Goal: Task Accomplishment & Management: Manage account settings

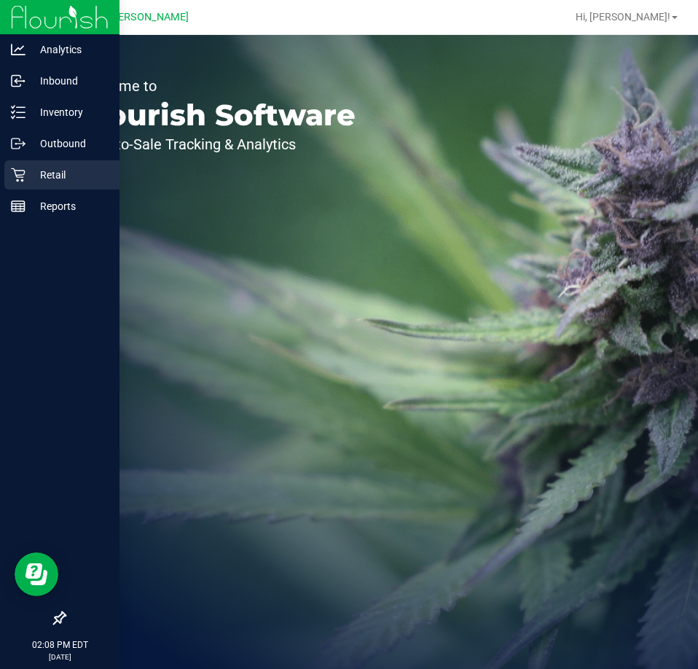
click at [15, 173] on icon at bounding box center [18, 175] width 15 height 15
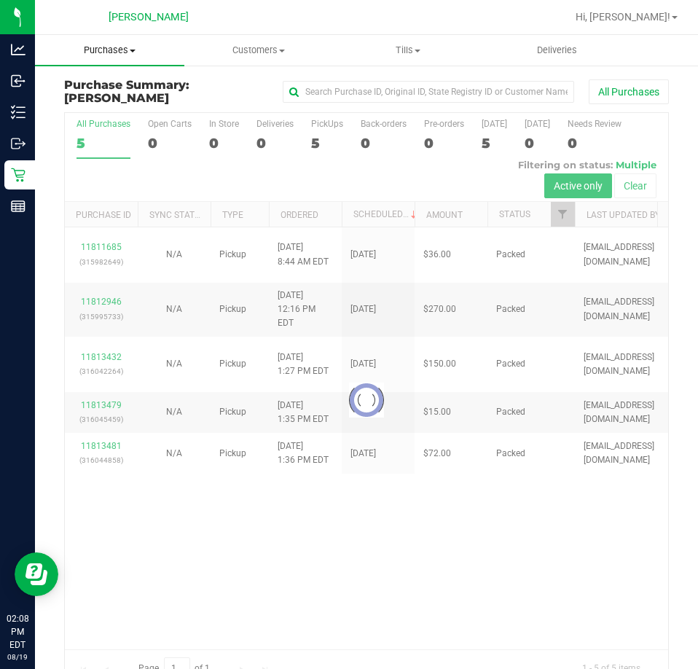
click at [119, 47] on span "Purchases" at bounding box center [109, 50] width 149 height 13
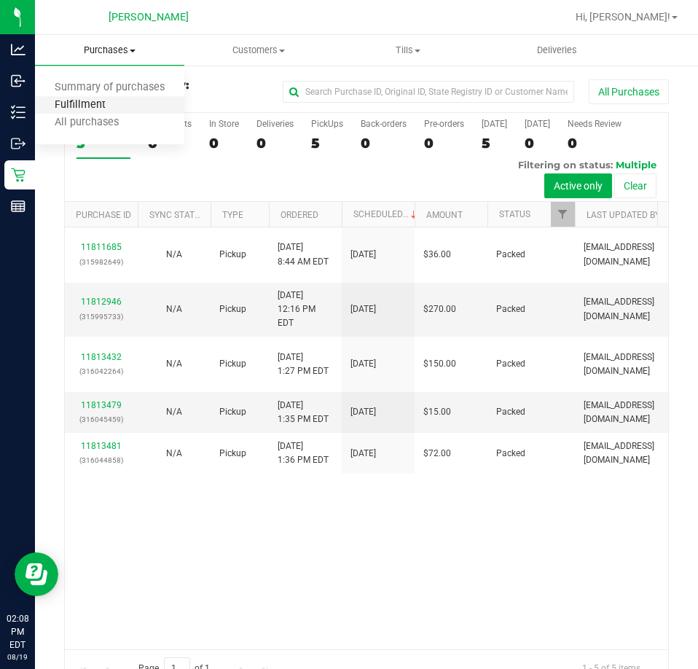
click at [117, 104] on span "Fulfillment" at bounding box center [80, 105] width 90 height 12
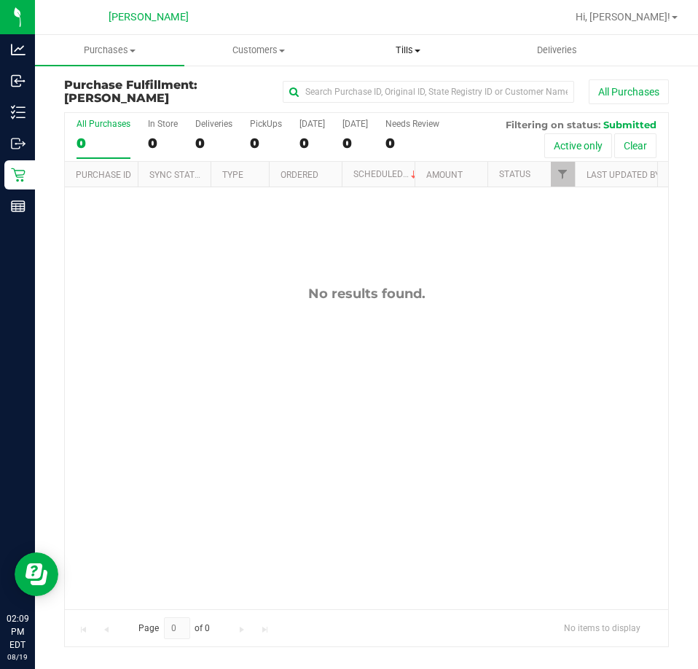
click at [399, 41] on uib-tab-heading "Tills Manage tills Reconcile e-payments" at bounding box center [409, 50] width 148 height 29
click at [374, 90] on span "Manage tills" at bounding box center [383, 88] width 98 height 12
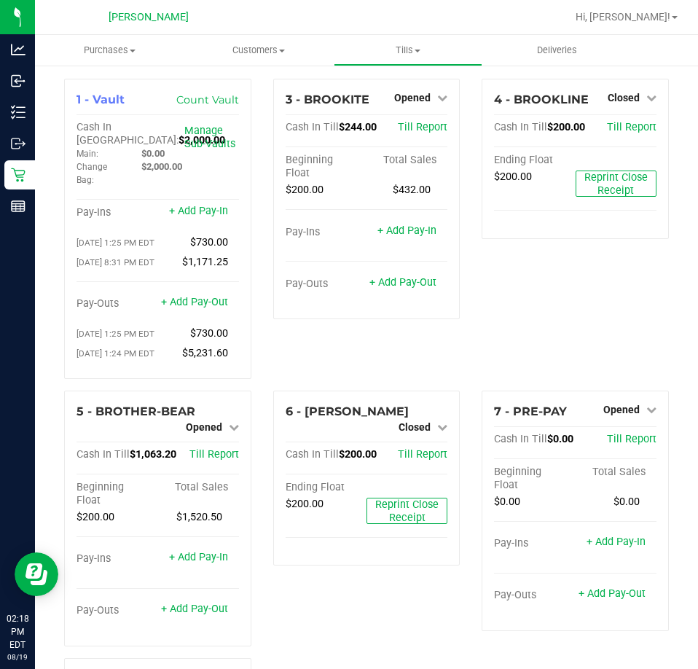
click at [568, 321] on div "4 - BROOKLINE Closed Open Till Cash In Till $200.00 Till Report Ending Float $2…" at bounding box center [575, 235] width 209 height 312
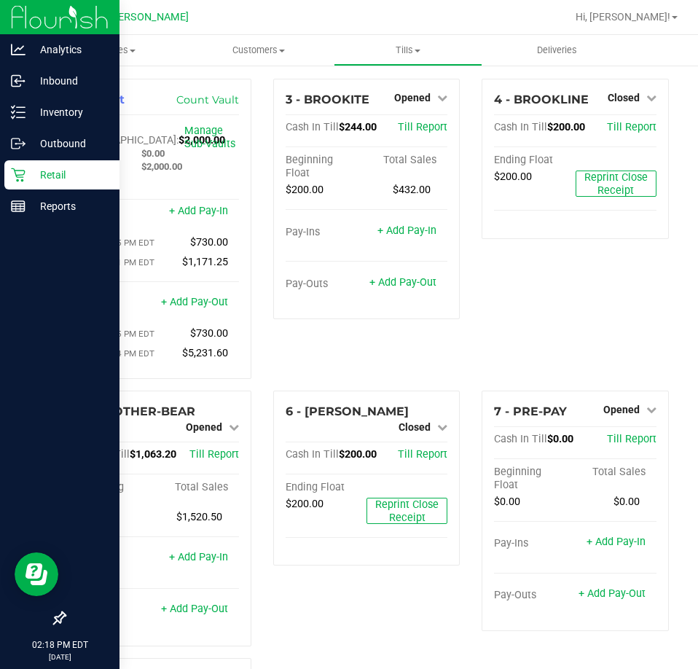
click at [18, 176] on icon at bounding box center [18, 175] width 15 height 15
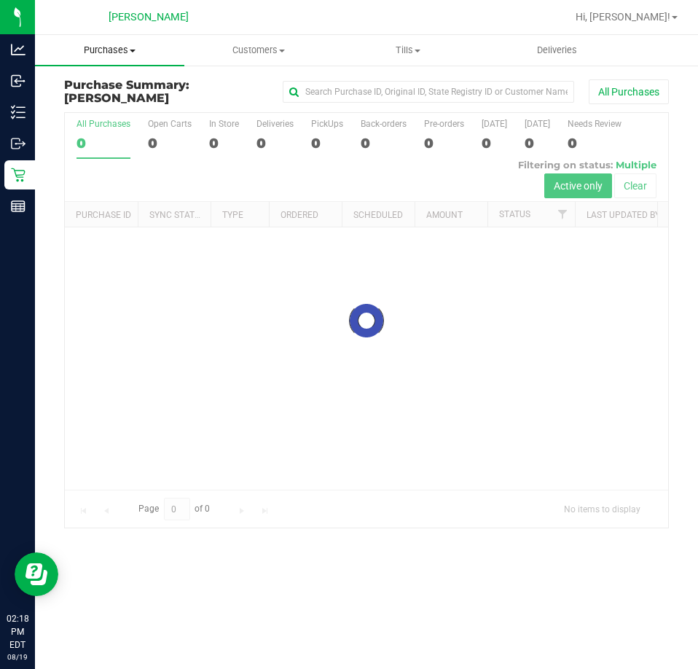
click at [114, 52] on span "Purchases" at bounding box center [109, 50] width 149 height 13
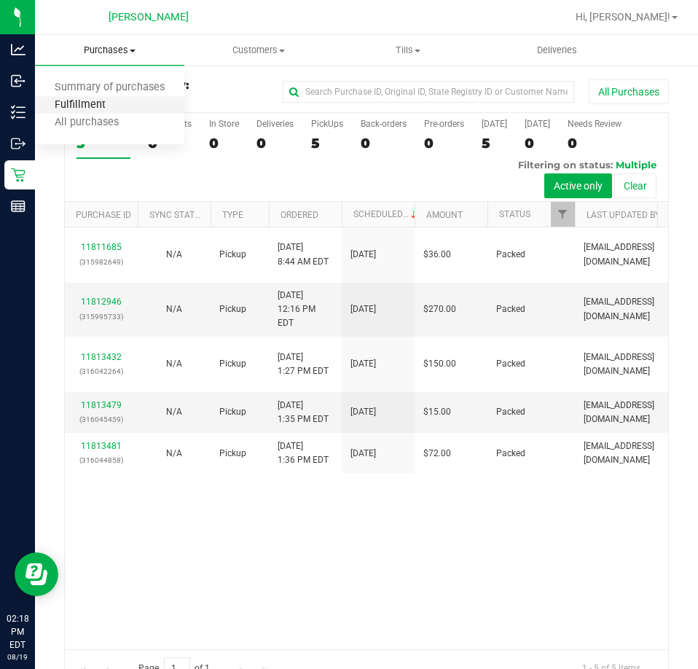
click at [97, 103] on span "Fulfillment" at bounding box center [80, 105] width 90 height 12
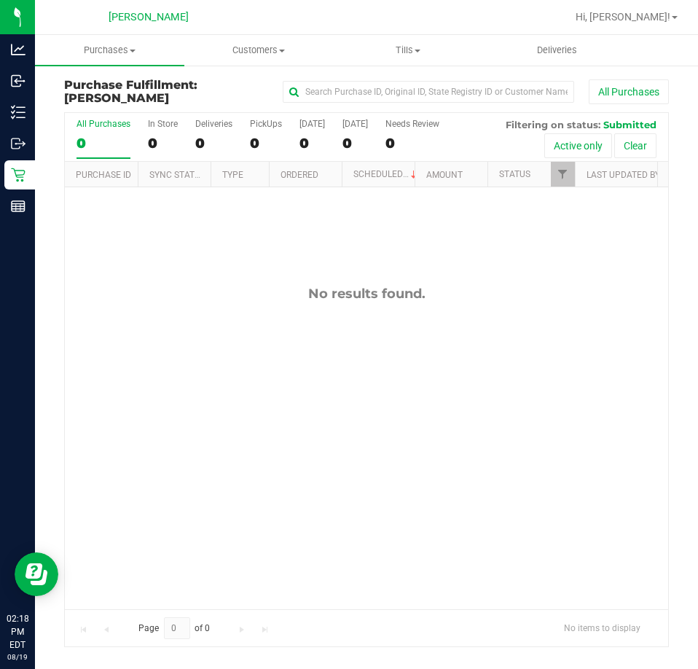
click at [523, 371] on div "No results found." at bounding box center [366, 447] width 603 height 520
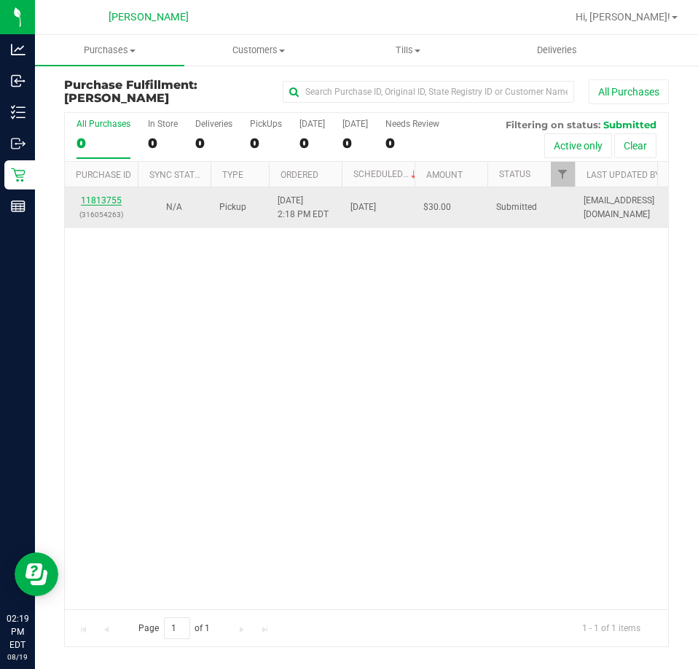
click at [98, 199] on link "11813755" at bounding box center [101, 200] width 41 height 10
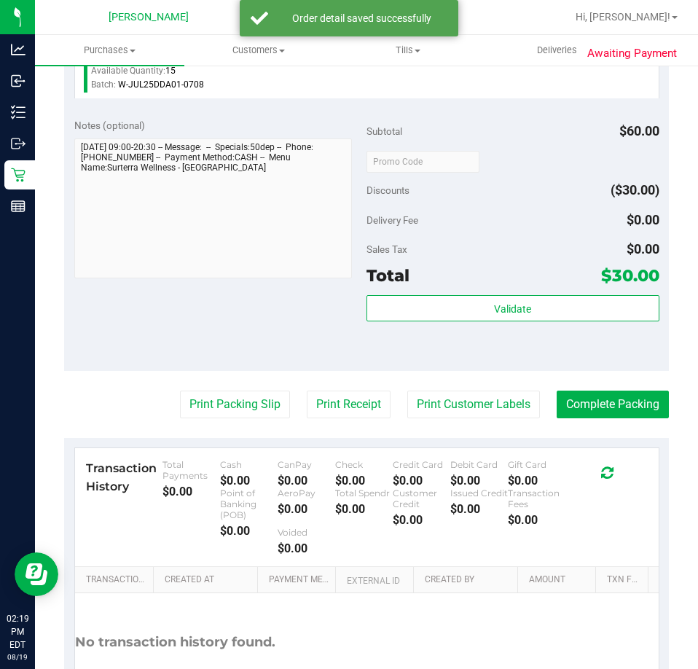
scroll to position [486, 0]
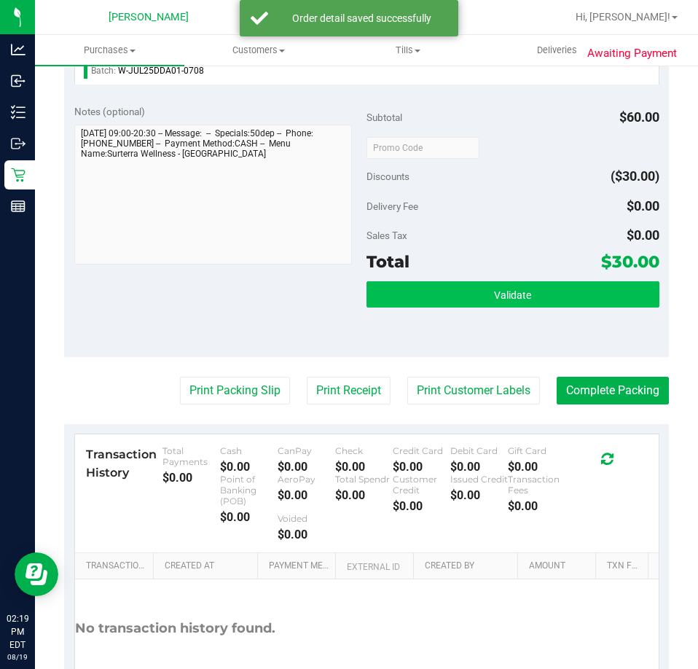
click at [550, 294] on button "Validate" at bounding box center [513, 294] width 293 height 26
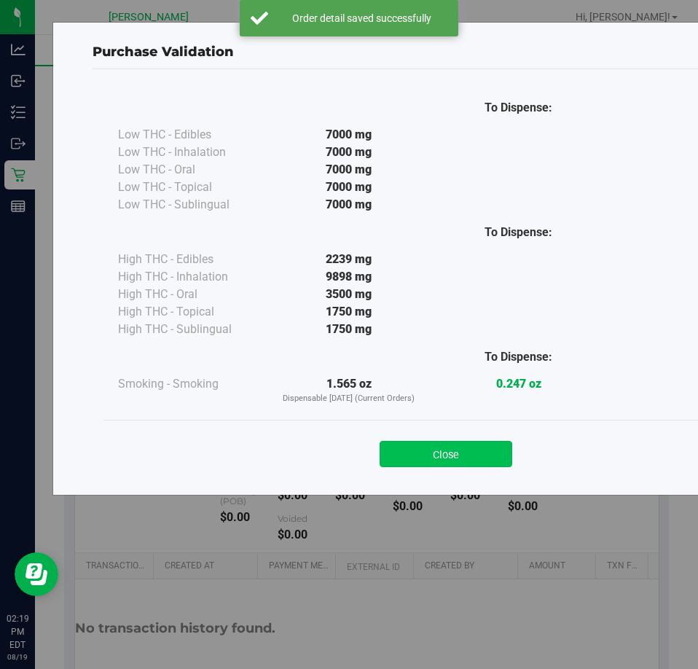
click at [449, 458] on button "Close" at bounding box center [446, 454] width 133 height 26
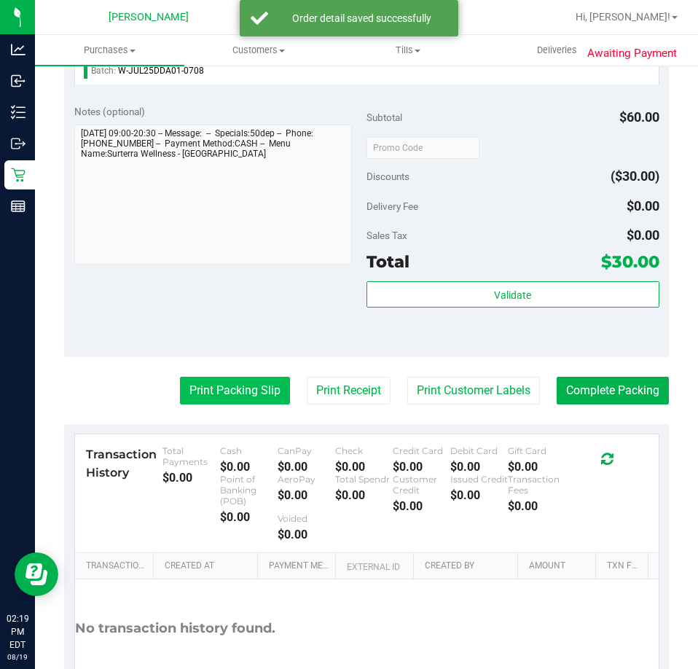
click at [222, 398] on button "Print Packing Slip" at bounding box center [235, 391] width 110 height 28
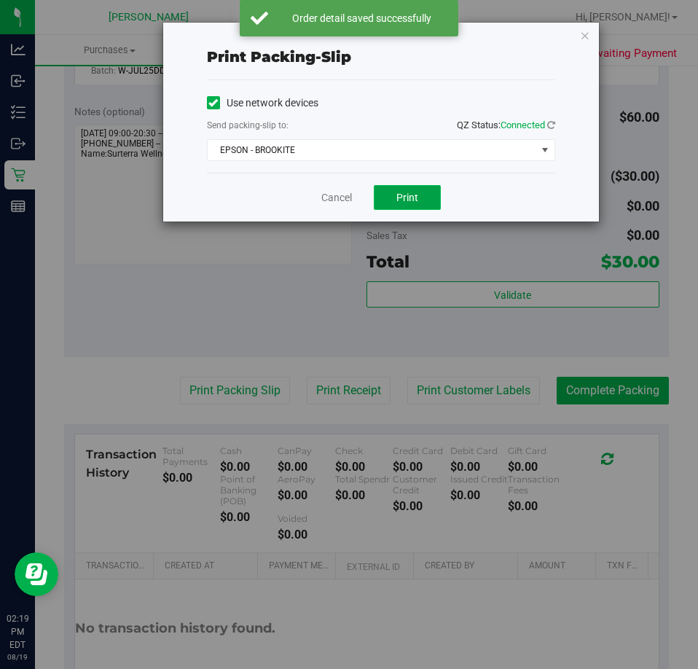
click at [429, 195] on button "Print" at bounding box center [407, 197] width 67 height 25
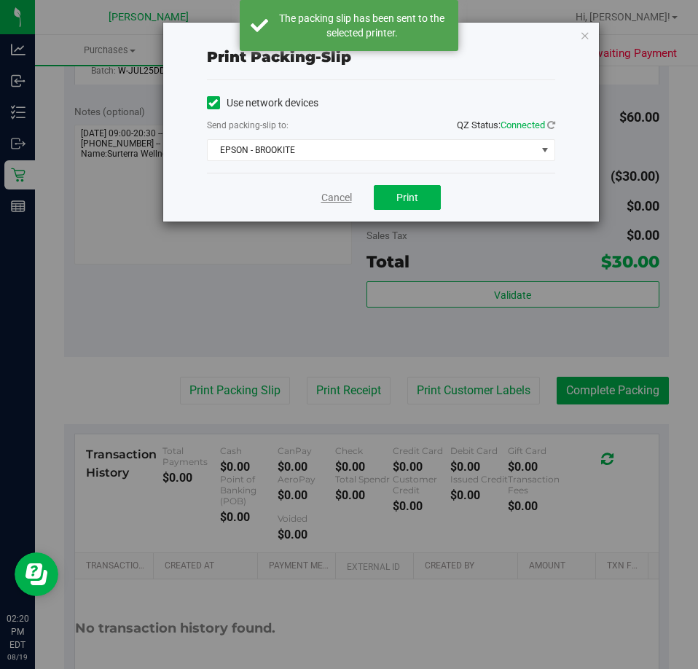
click at [341, 200] on link "Cancel" at bounding box center [336, 197] width 31 height 15
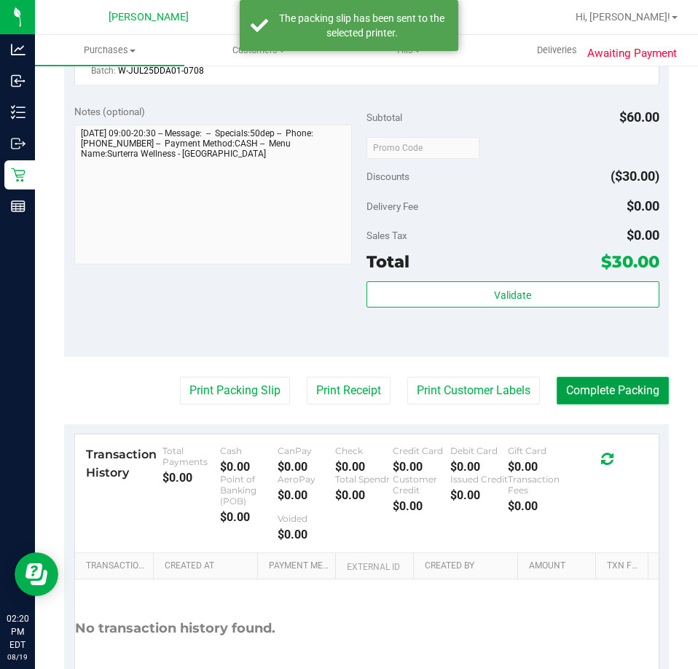
click at [582, 379] on button "Complete Packing" at bounding box center [613, 391] width 112 height 28
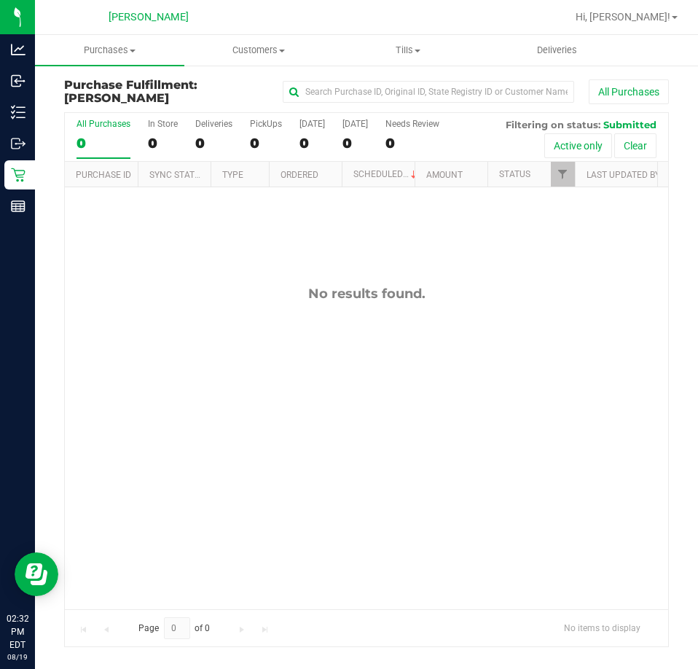
click at [201, 212] on div "No results found." at bounding box center [366, 447] width 603 height 520
click at [573, 439] on div "No results found." at bounding box center [366, 447] width 603 height 520
click at [257, 471] on div "No results found." at bounding box center [366, 447] width 603 height 520
click at [407, 393] on div "No results found." at bounding box center [366, 447] width 603 height 520
click at [165, 266] on div "No results found." at bounding box center [366, 447] width 603 height 520
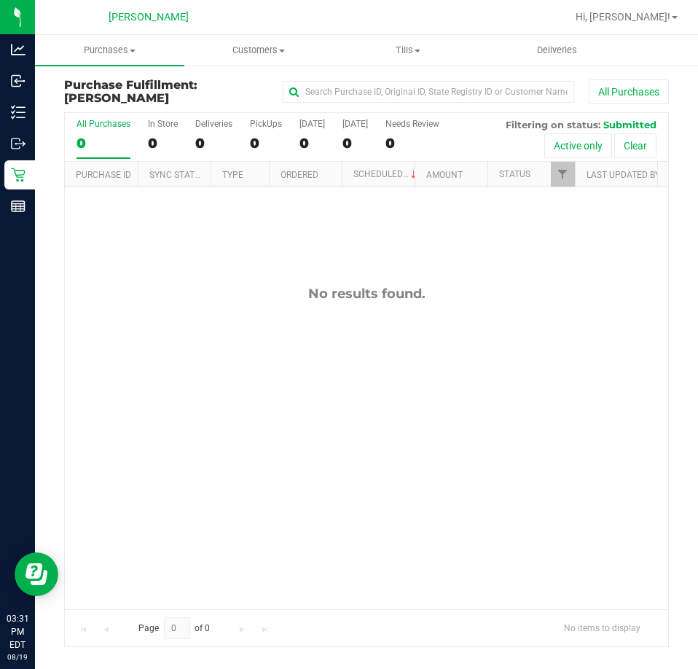
drag, startPoint x: 527, startPoint y: 362, endPoint x: 590, endPoint y: 342, distance: 66.6
click at [526, 361] on div "No results found." at bounding box center [366, 447] width 603 height 520
click at [353, 304] on div "No results found." at bounding box center [366, 447] width 603 height 520
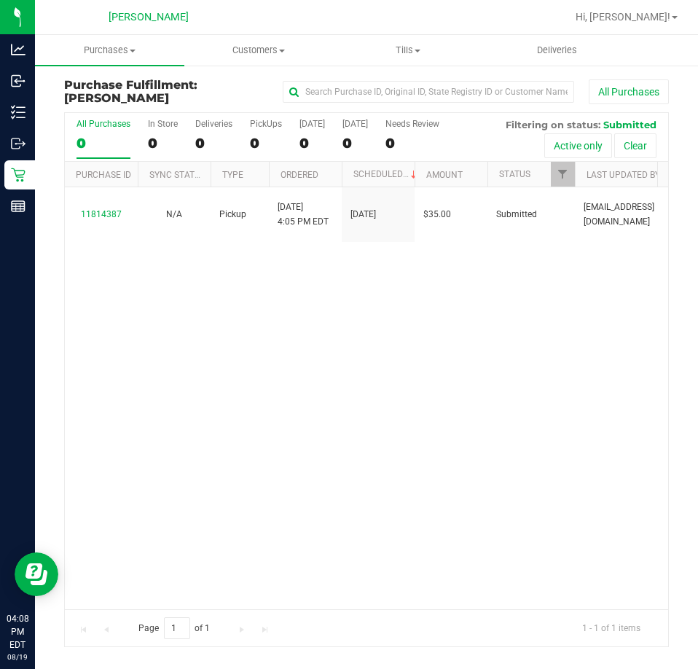
click at [391, 638] on div "Page 1 of 1 1 - 1 of 1 items" at bounding box center [366, 628] width 603 height 38
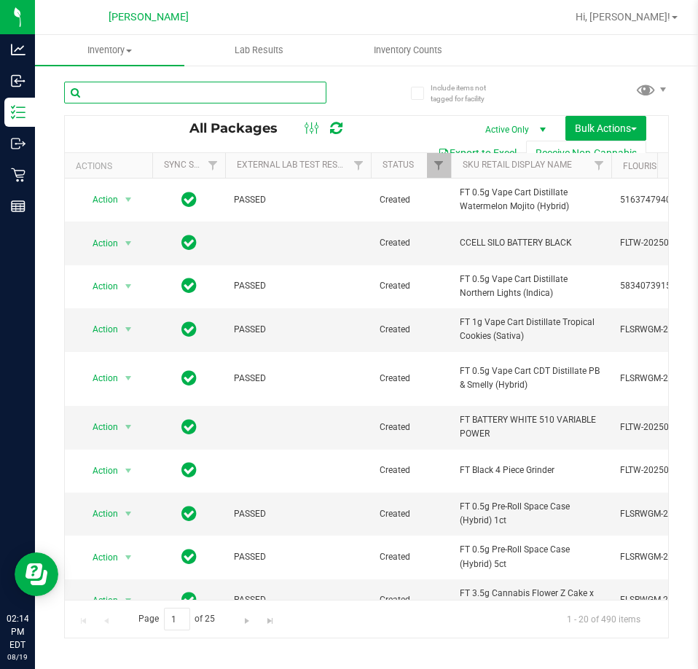
click at [215, 93] on input "text" at bounding box center [195, 93] width 262 height 22
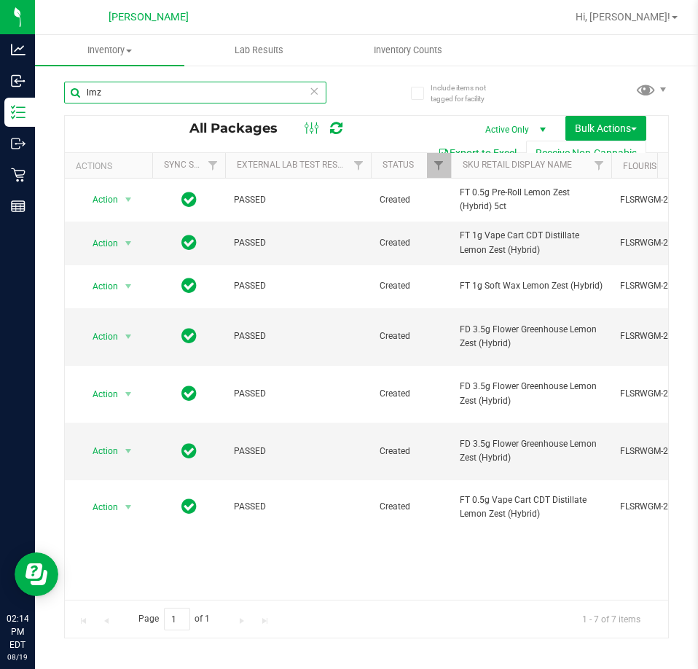
type input "lmz"
drag, startPoint x: 0, startPoint y: 0, endPoint x: -1, endPoint y: 88, distance: 88.2
click at [0, 88] on html "Analytics Inbound Inventory Outbound Retail Reports 02:56 PM EDT 08/19/2025 08/…" at bounding box center [349, 334] width 698 height 669
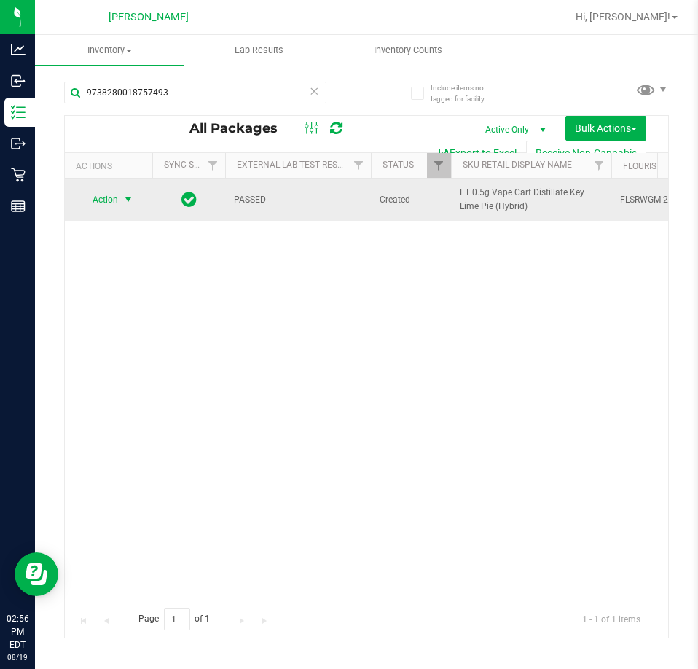
type input "9738280018757493"
click at [121, 204] on span "select" at bounding box center [129, 199] width 18 height 20
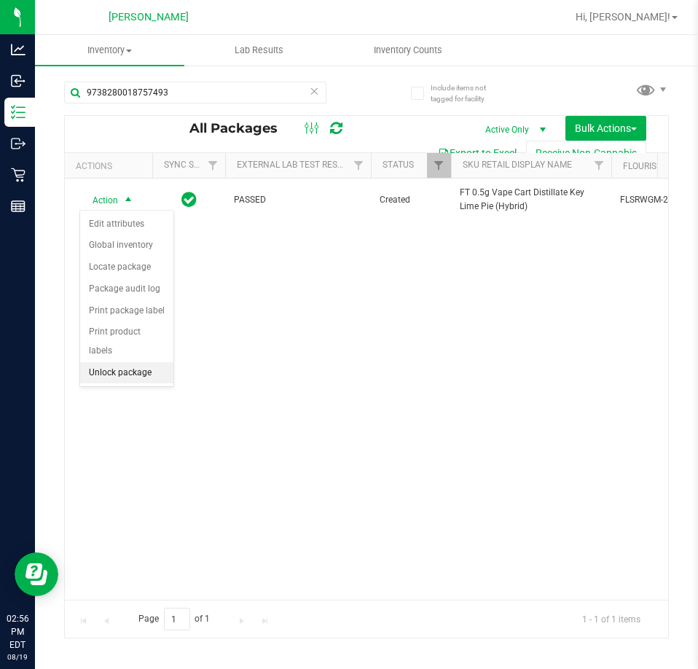
click at [121, 362] on li "Unlock package" at bounding box center [126, 373] width 93 height 22
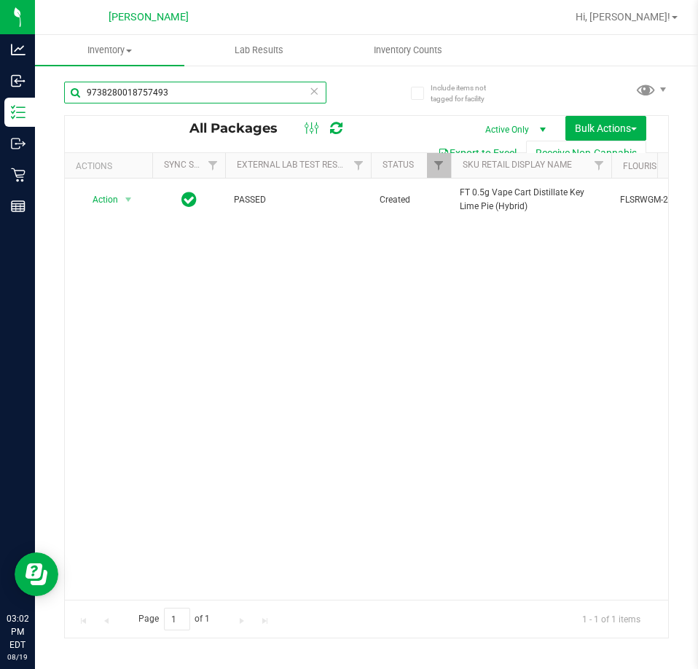
drag, startPoint x: 221, startPoint y: 89, endPoint x: -1, endPoint y: 89, distance: 221.6
click at [0, 89] on html "Analytics Inbound Inventory Outbound Retail Reports 03:02 PM EDT 08/19/2025 08/…" at bounding box center [349, 334] width 698 height 669
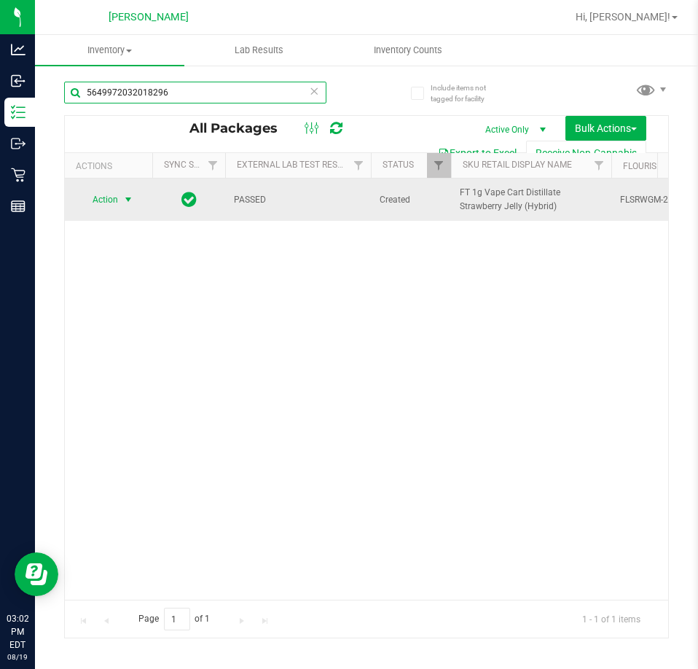
type input "5649972032018296"
click at [128, 203] on span "select" at bounding box center [128, 200] width 12 height 12
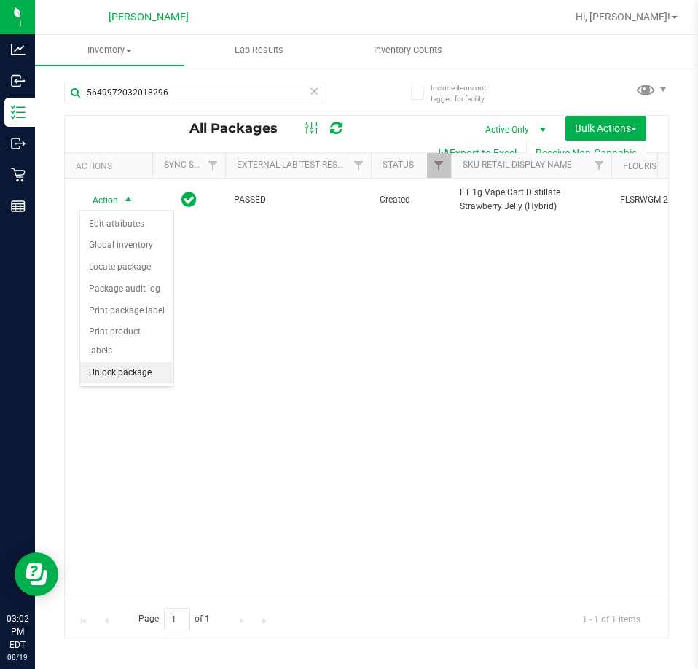
click at [112, 362] on li "Unlock package" at bounding box center [126, 373] width 93 height 22
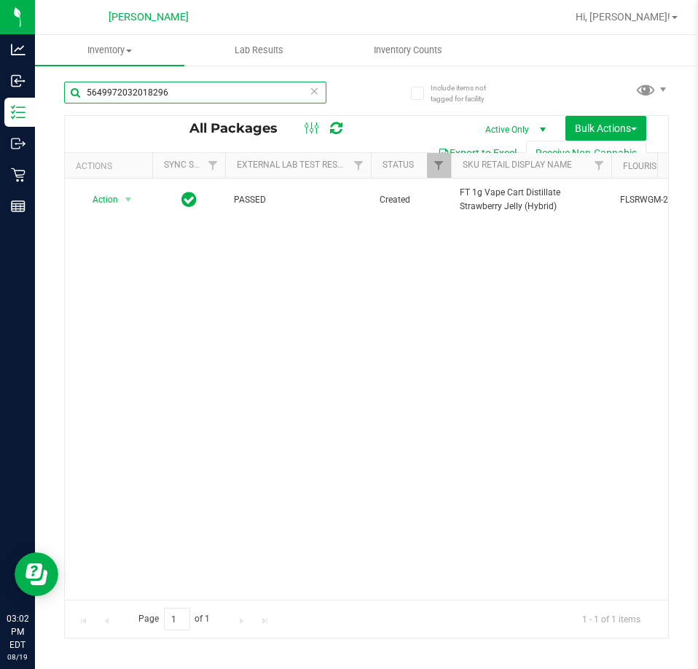
drag, startPoint x: 214, startPoint y: 96, endPoint x: -1, endPoint y: 89, distance: 214.4
click at [0, 89] on html "Analytics Inbound Inventory Outbound Retail Reports 03:02 PM EDT 08/19/2025 08/…" at bounding box center [349, 334] width 698 height 669
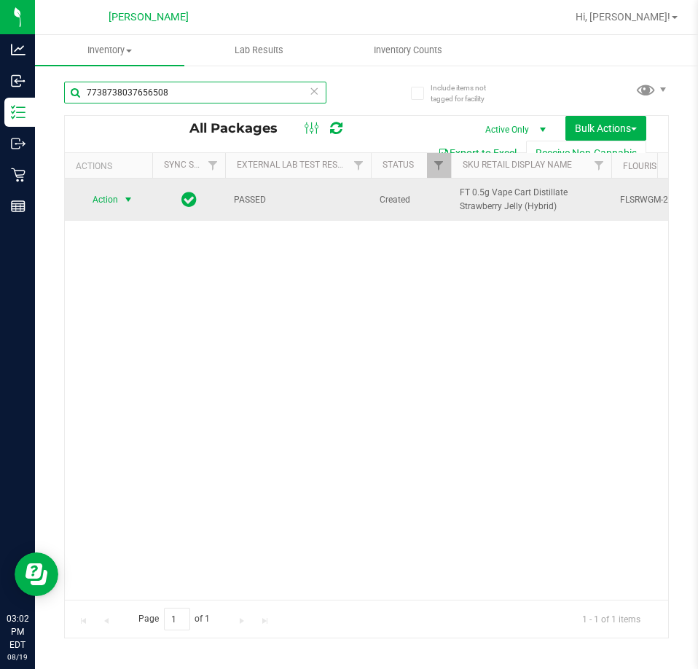
type input "7738738037656508"
click at [124, 196] on span "select" at bounding box center [128, 200] width 12 height 12
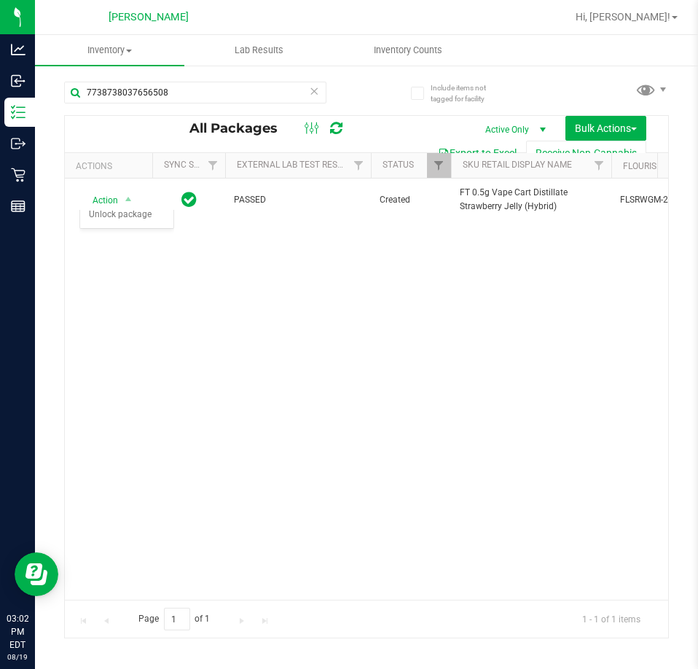
click at [131, 369] on div "Action Action Edit attributes Global inventory Locate package Package audit log…" at bounding box center [366, 389] width 603 height 421
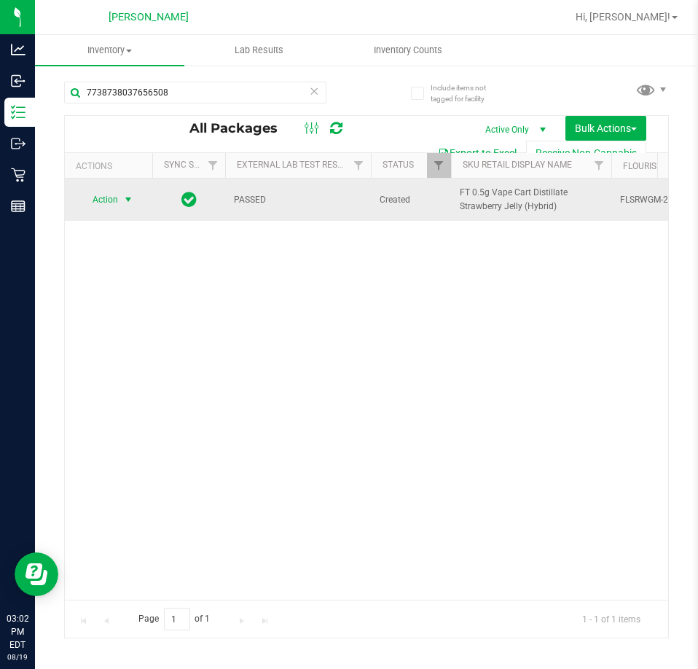
click at [122, 199] on span "select" at bounding box center [128, 200] width 12 height 12
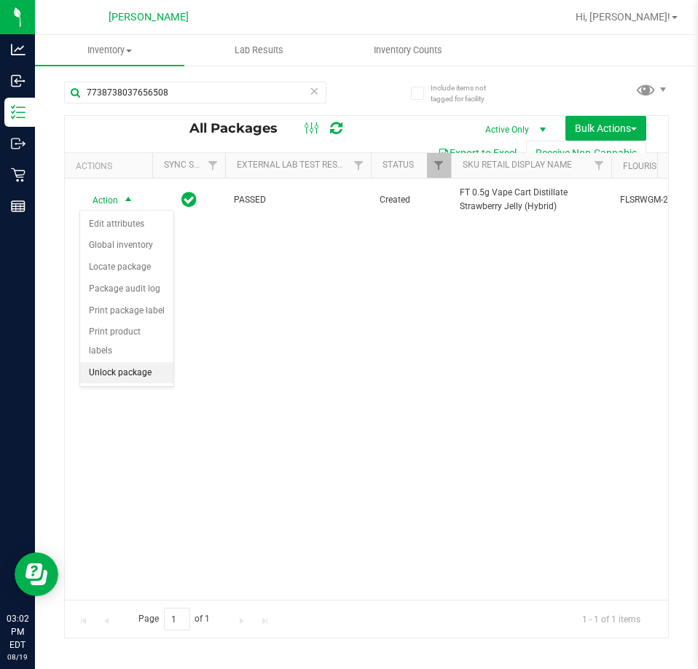
click at [122, 362] on li "Unlock package" at bounding box center [126, 373] width 93 height 22
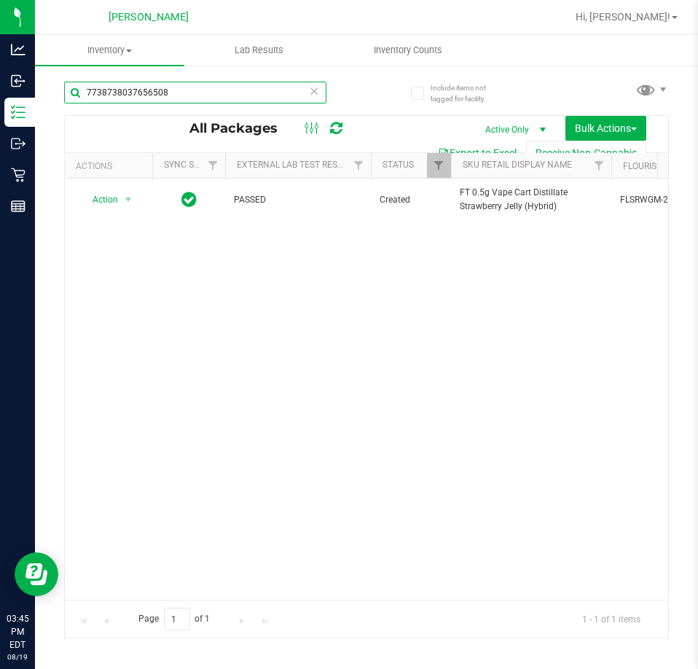
drag, startPoint x: 126, startPoint y: 93, endPoint x: -1, endPoint y: 44, distance: 135.9
click at [0, 44] on html "Analytics Inbound Inventory Outbound Retail Reports 03:45 PM EDT 08/19/2025 08/…" at bounding box center [349, 334] width 698 height 669
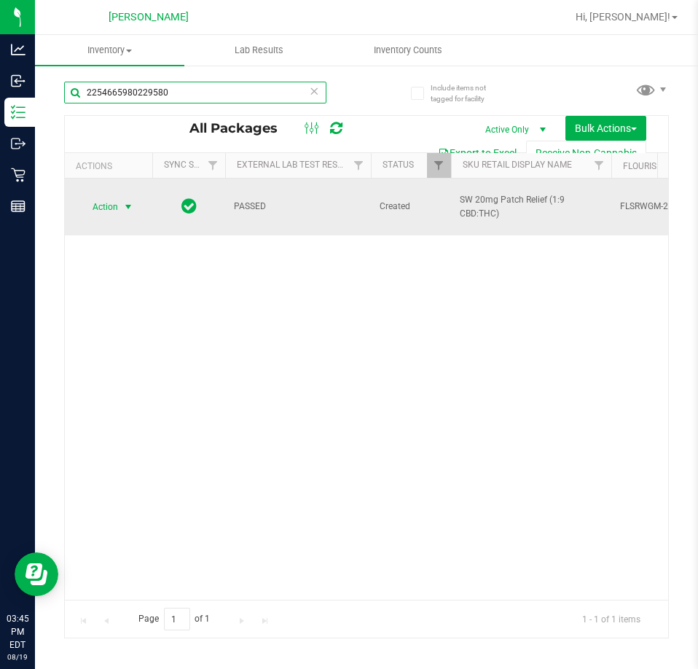
type input "2254665980229580"
click at [126, 201] on span "select" at bounding box center [128, 207] width 12 height 12
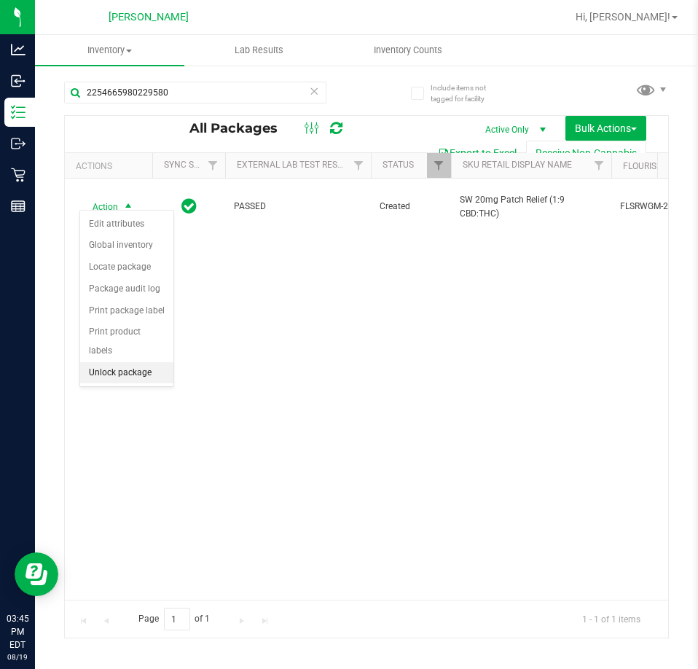
click at [142, 362] on li "Unlock package" at bounding box center [126, 373] width 93 height 22
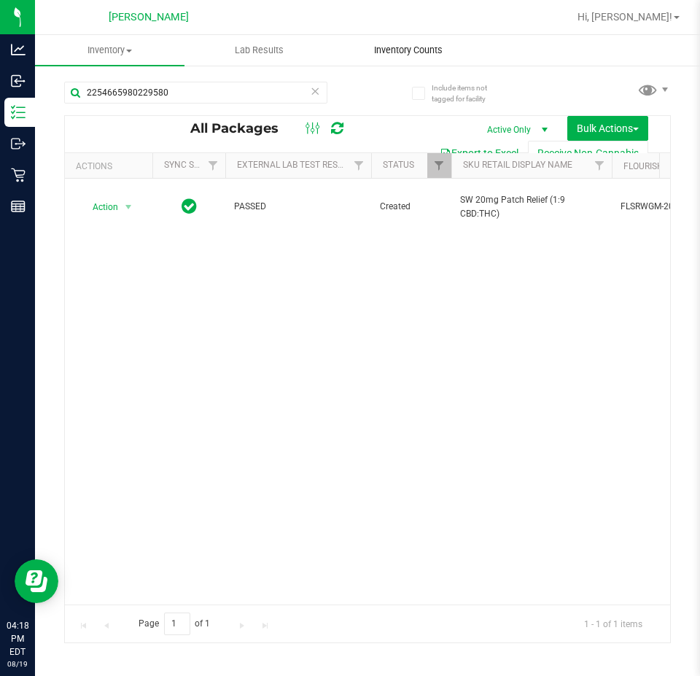
click at [434, 50] on span "Inventory Counts" at bounding box center [408, 50] width 108 height 13
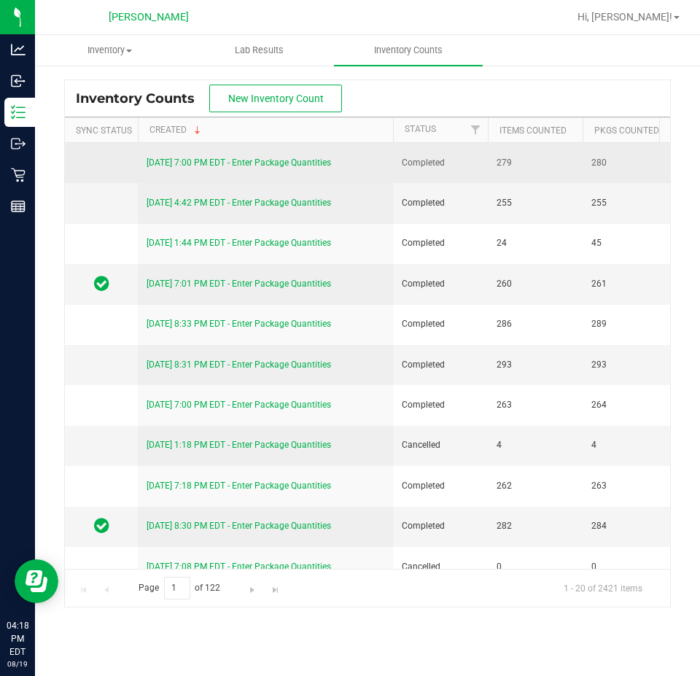
click at [246, 165] on link "8/18/25 7:00 PM EDT - Enter Package Quantities" at bounding box center [238, 162] width 184 height 10
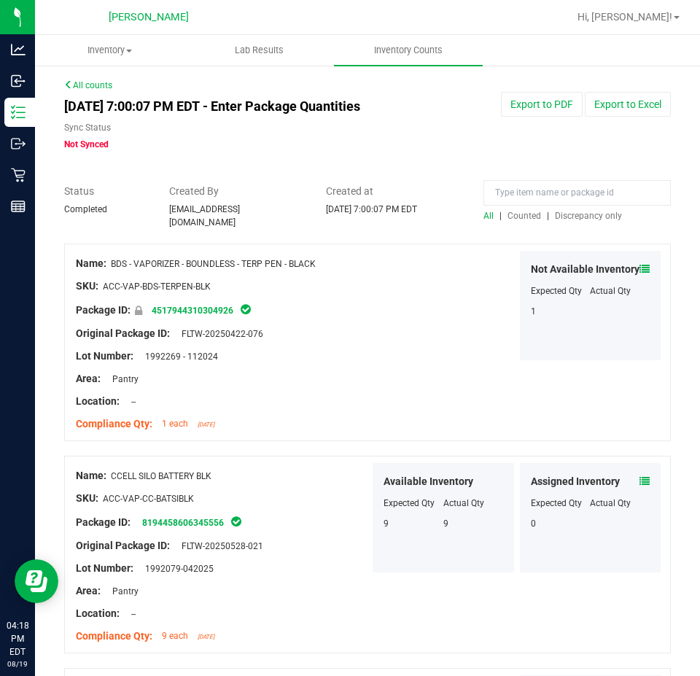
click at [508, 214] on span "Counted" at bounding box center [524, 216] width 34 height 10
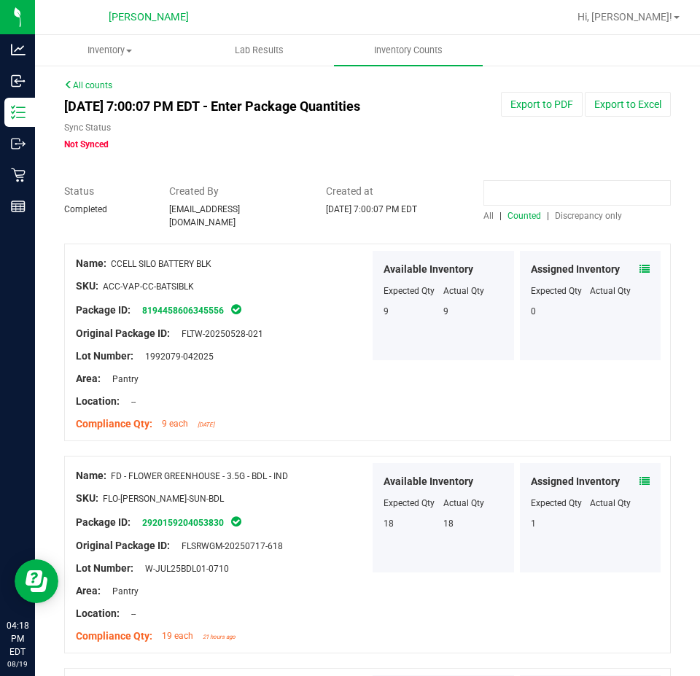
click at [605, 192] on input at bounding box center [576, 193] width 187 height 26
click at [639, 264] on icon at bounding box center [644, 269] width 10 height 10
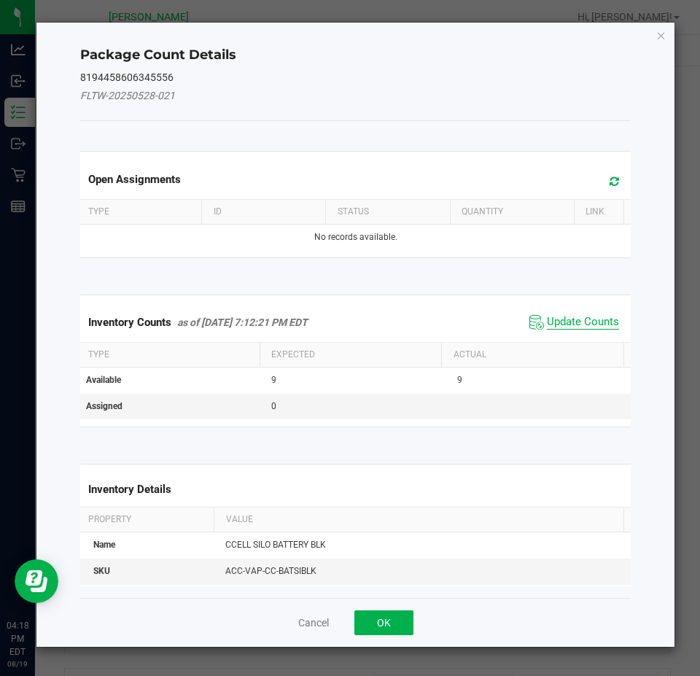
click at [579, 321] on span "Update Counts" at bounding box center [583, 322] width 72 height 15
click at [385, 628] on div "Package Count Details 8194458606345556 FLTW-20250528-021 Open Assignments Type …" at bounding box center [356, 334] width 640 height 625
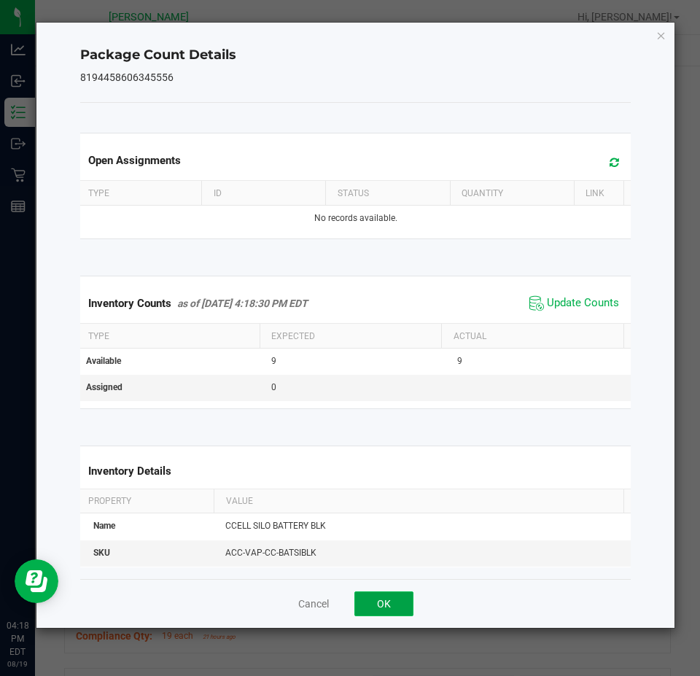
click at [396, 595] on button "OK" at bounding box center [383, 603] width 59 height 25
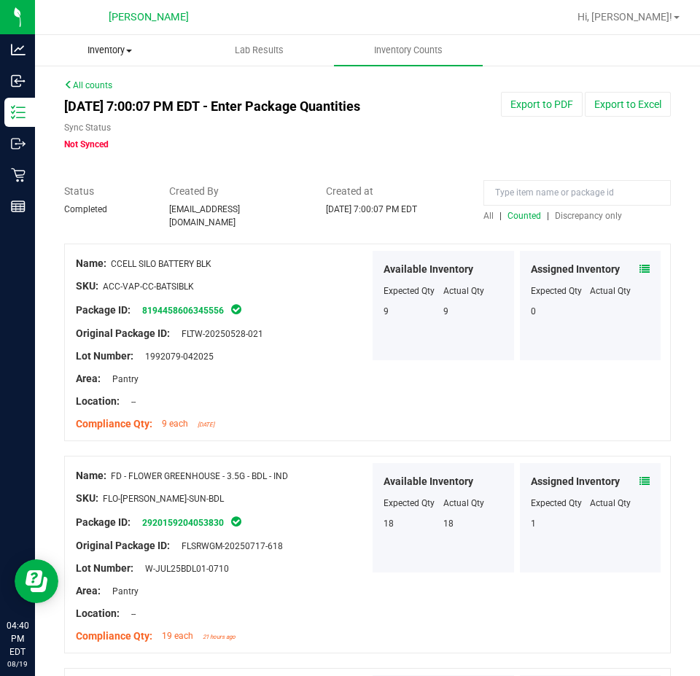
drag, startPoint x: 90, startPoint y: 52, endPoint x: 90, endPoint y: 73, distance: 21.1
click at [90, 52] on span "Inventory" at bounding box center [110, 50] width 148 height 13
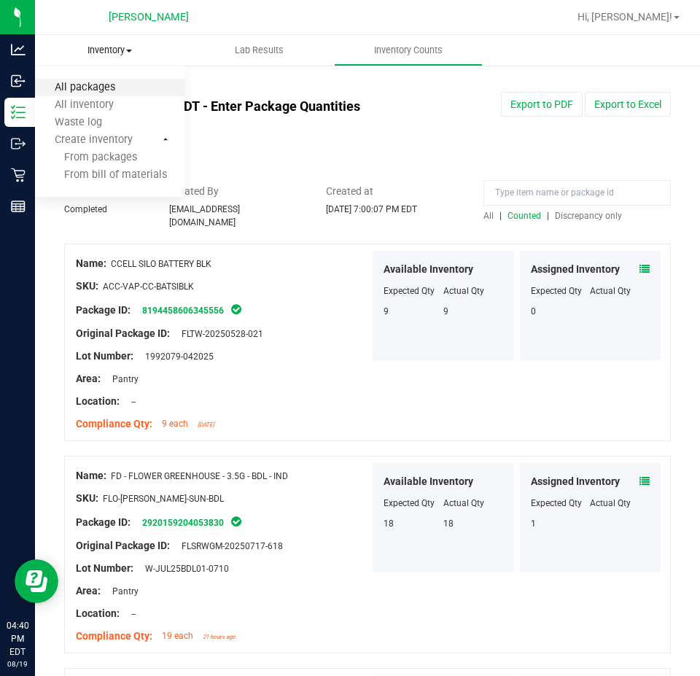
click at [95, 93] on span "All packages" at bounding box center [85, 88] width 100 height 12
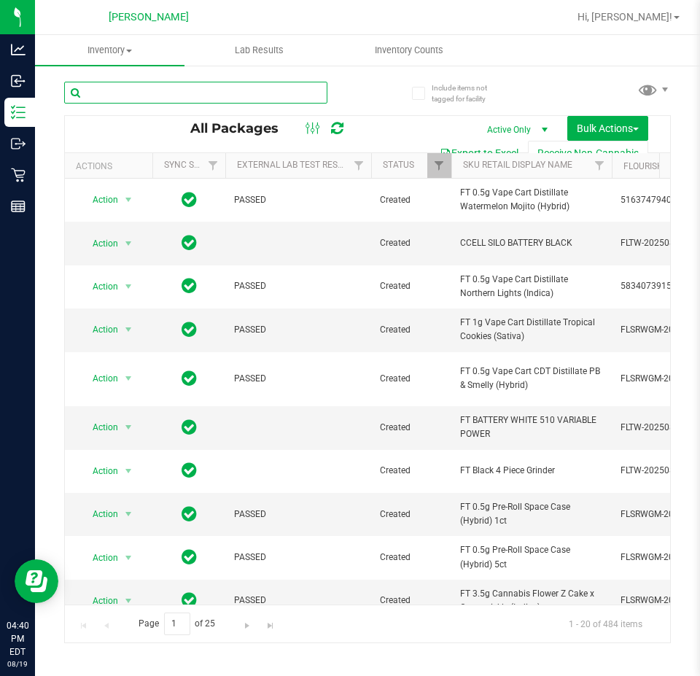
click at [222, 90] on input "text" at bounding box center [195, 93] width 263 height 22
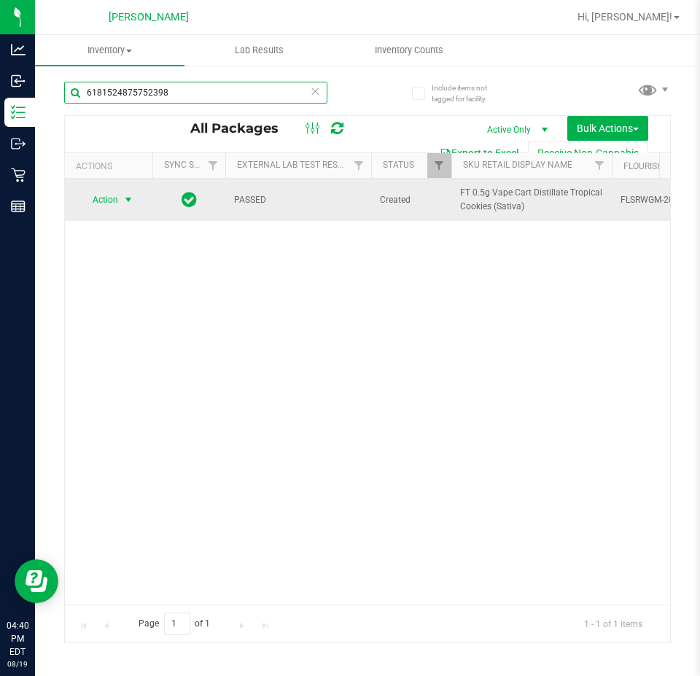
type input "6181524875752398"
click at [123, 195] on span "select" at bounding box center [128, 200] width 12 height 12
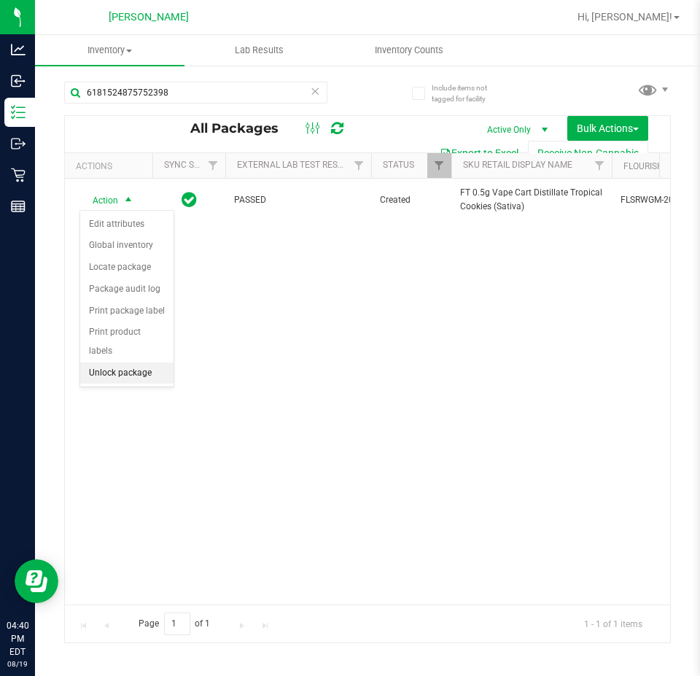
click at [123, 362] on li "Unlock package" at bounding box center [126, 373] width 93 height 22
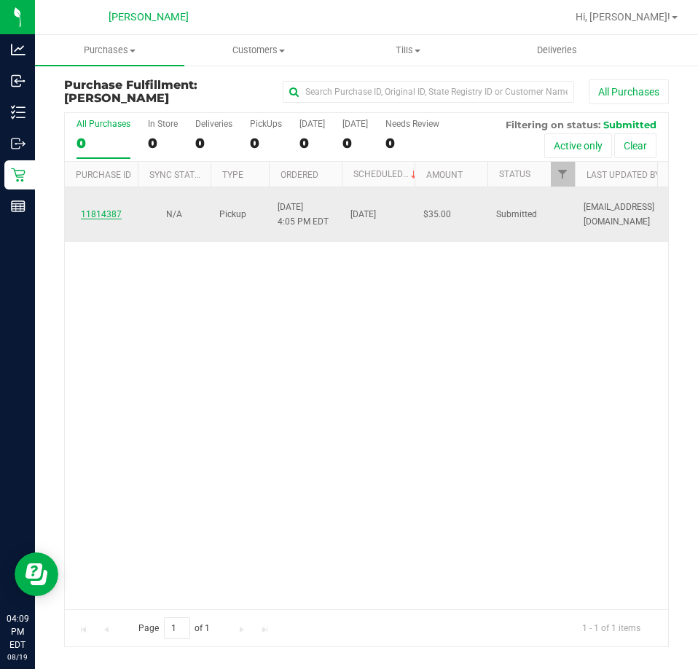
click at [111, 212] on link "11814387" at bounding box center [101, 214] width 41 height 10
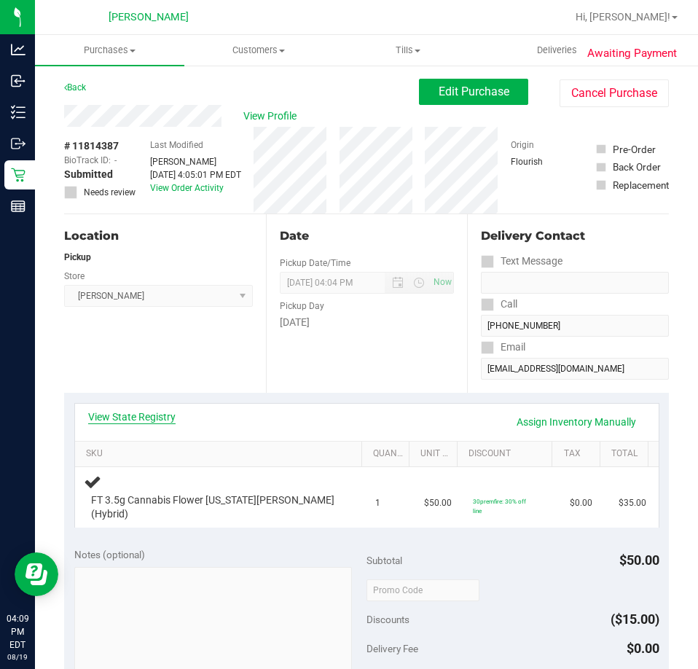
click at [147, 412] on link "View State Registry" at bounding box center [131, 417] width 87 height 15
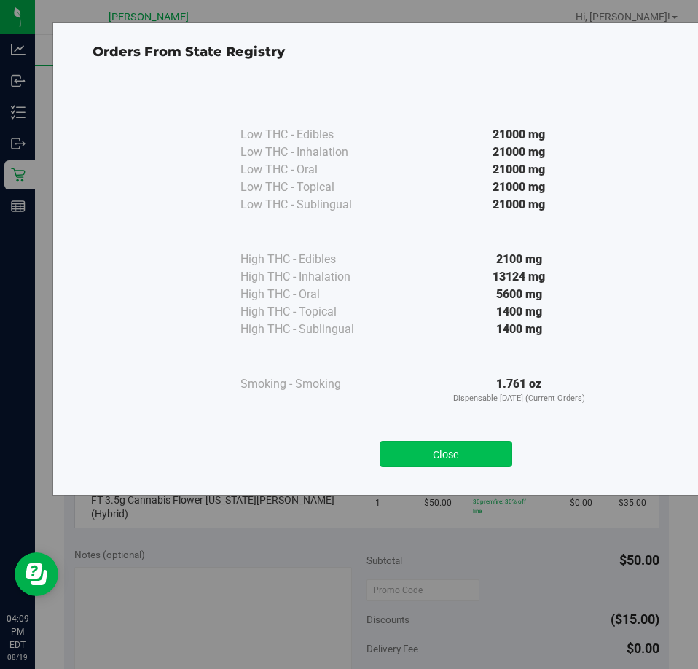
click at [454, 449] on button "Close" at bounding box center [446, 454] width 133 height 26
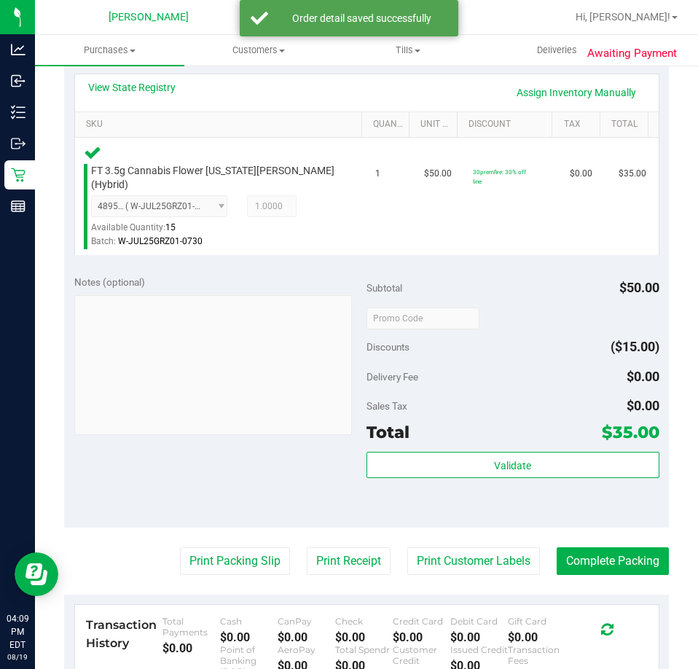
scroll to position [370, 0]
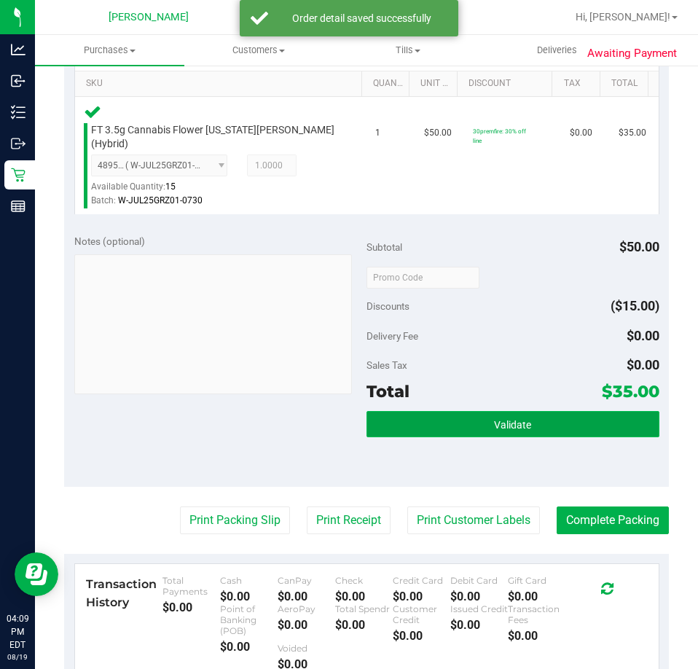
click at [456, 421] on button "Validate" at bounding box center [513, 424] width 293 height 26
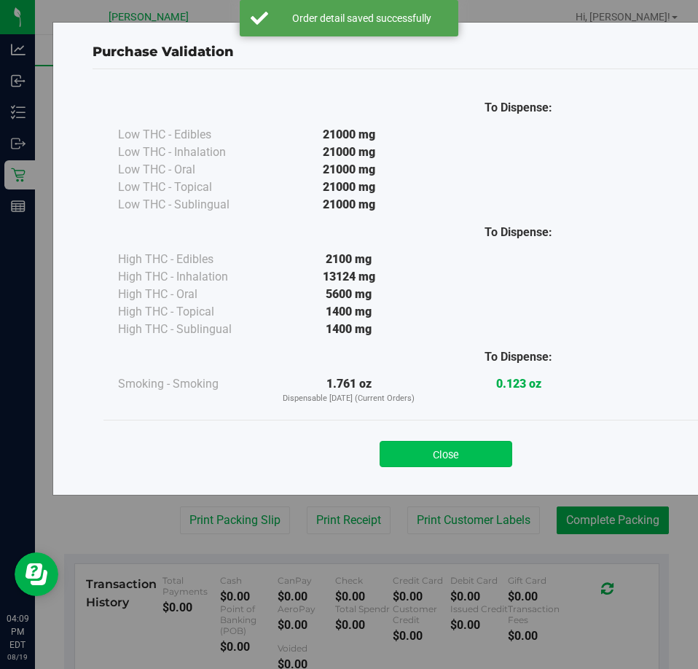
click at [442, 460] on button "Close" at bounding box center [446, 454] width 133 height 26
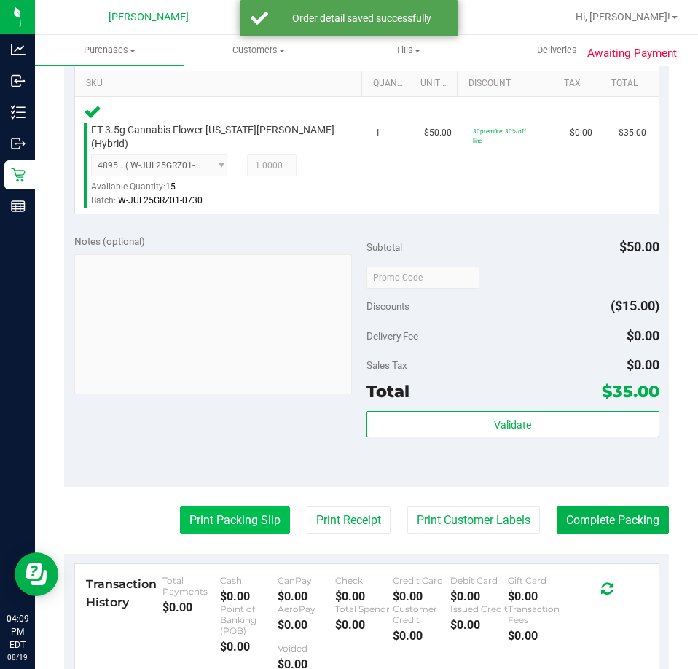
click at [217, 507] on button "Print Packing Slip" at bounding box center [235, 521] width 110 height 28
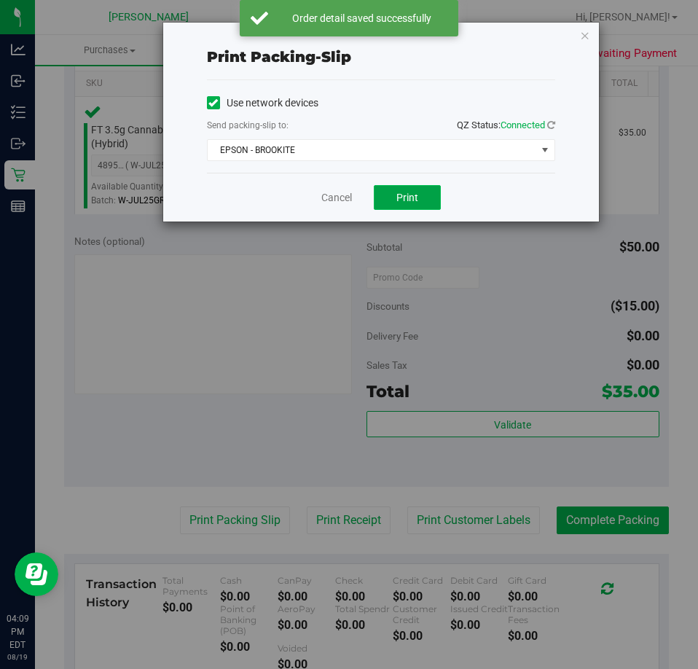
click at [420, 198] on button "Print" at bounding box center [407, 197] width 67 height 25
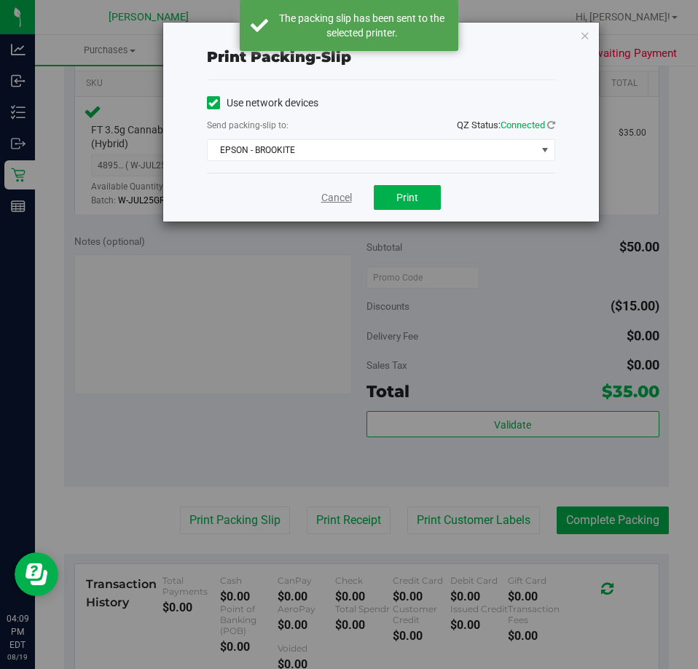
click at [327, 199] on link "Cancel" at bounding box center [336, 197] width 31 height 15
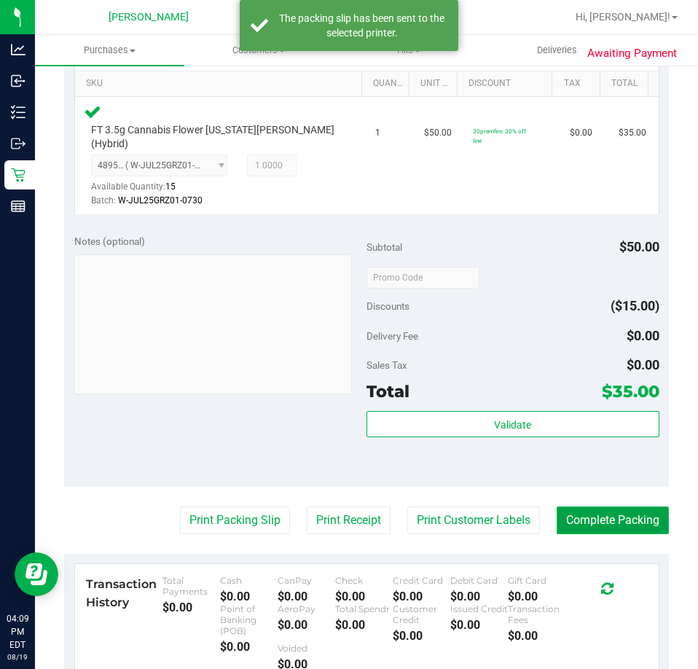
click at [610, 507] on button "Complete Packing" at bounding box center [613, 521] width 112 height 28
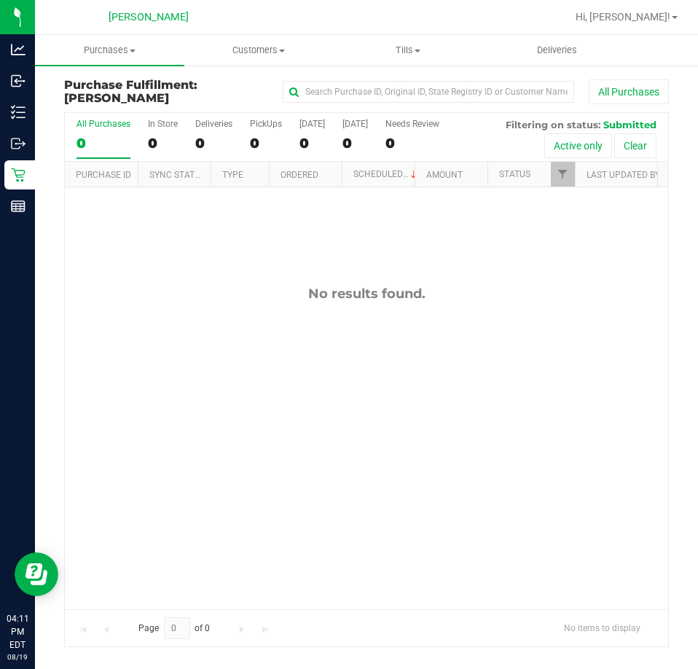
click at [330, 382] on div "No results found." at bounding box center [366, 447] width 603 height 520
click at [113, 49] on span "Purchases" at bounding box center [109, 50] width 149 height 13
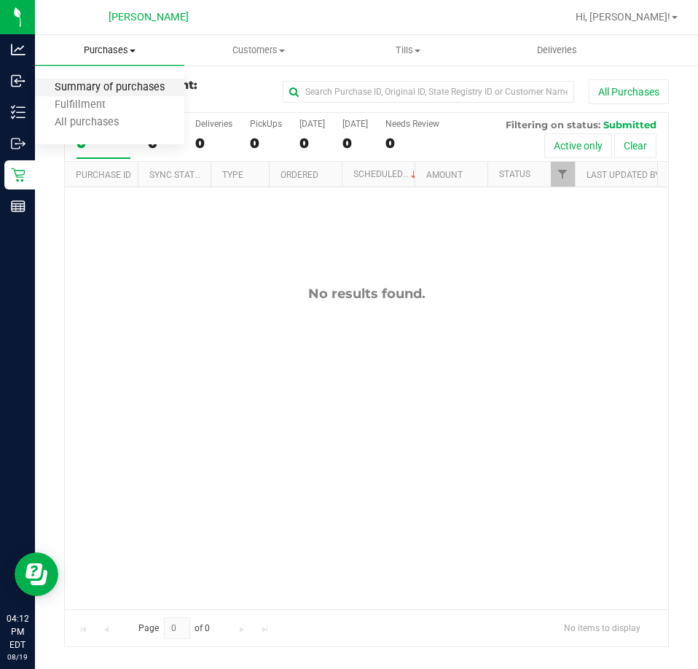
click at [144, 83] on span "Summary of purchases" at bounding box center [109, 88] width 149 height 12
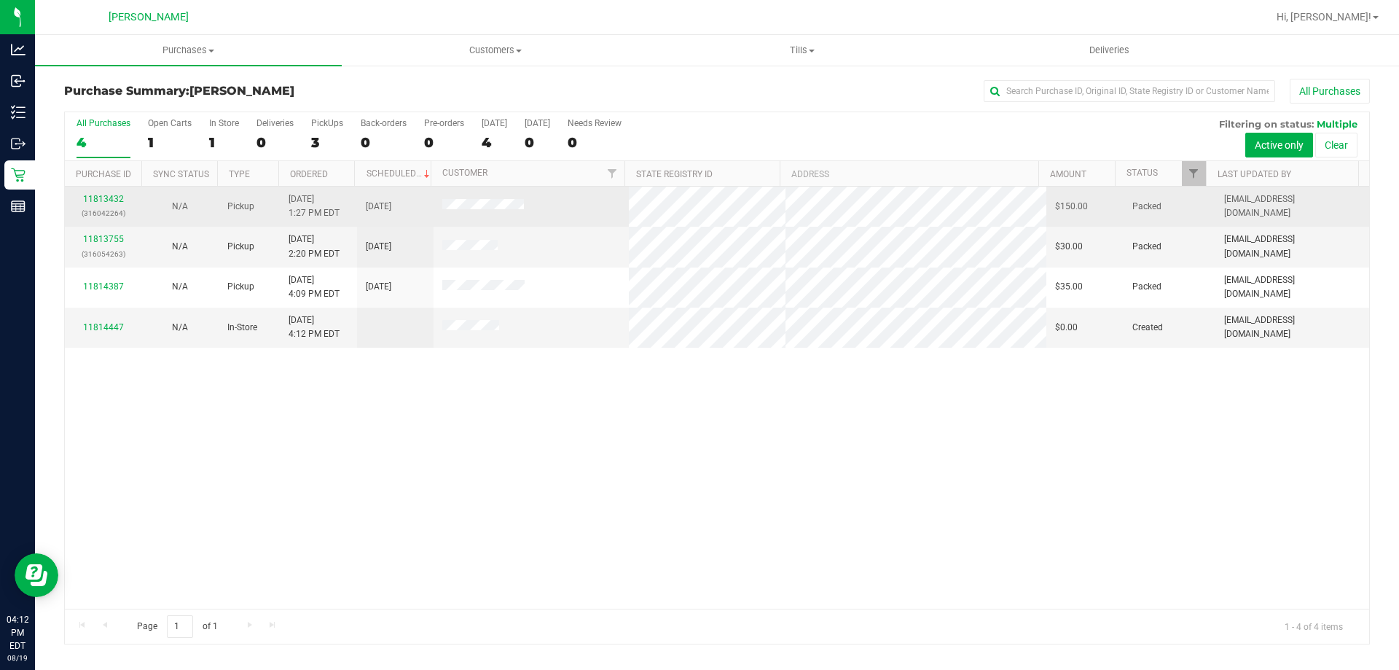
click at [103, 192] on div "11813432 (316042264)" at bounding box center [103, 206] width 59 height 28
click at [103, 198] on link "11813432" at bounding box center [103, 199] width 41 height 10
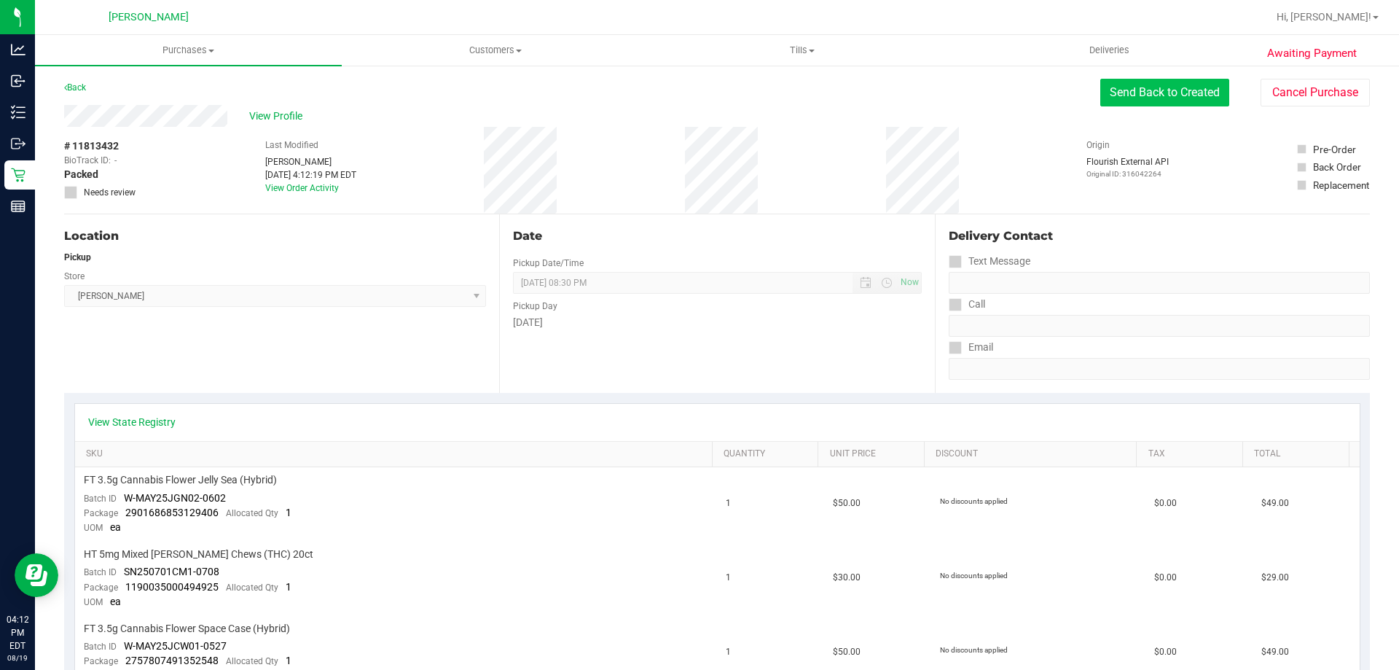
click at [697, 82] on button "Send Back to Created" at bounding box center [1164, 93] width 129 height 28
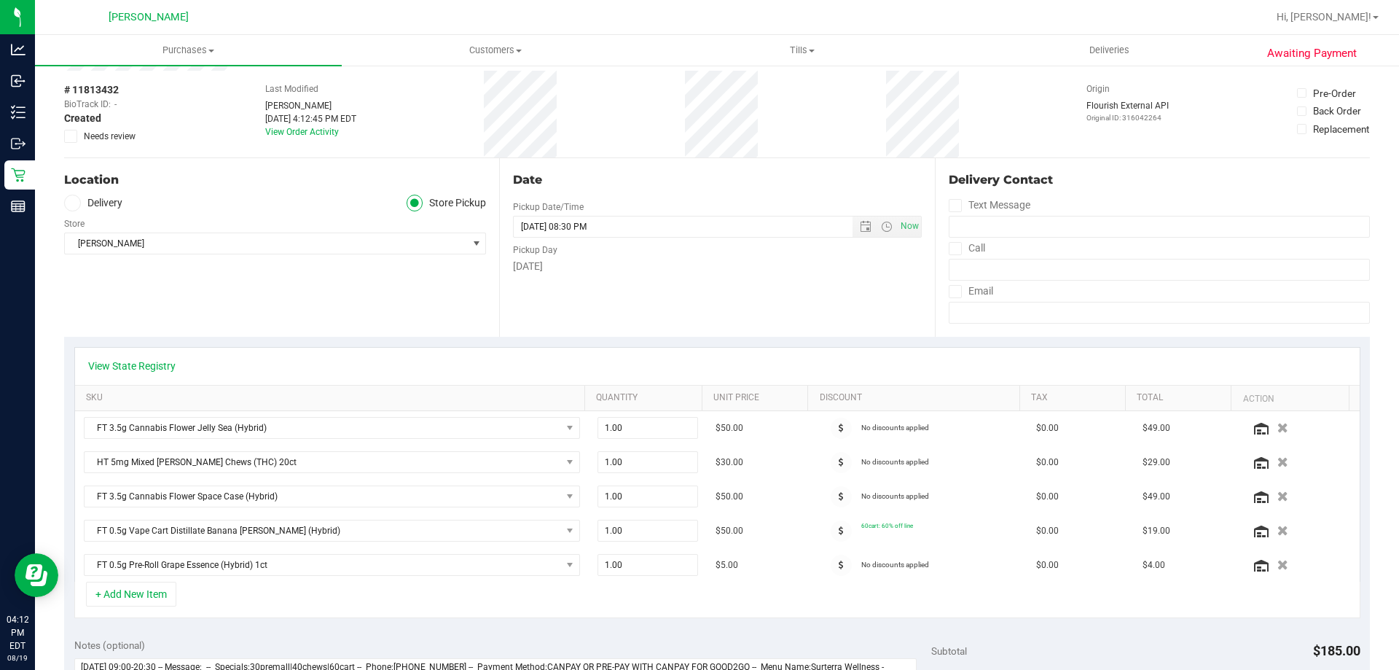
scroll to position [146, 0]
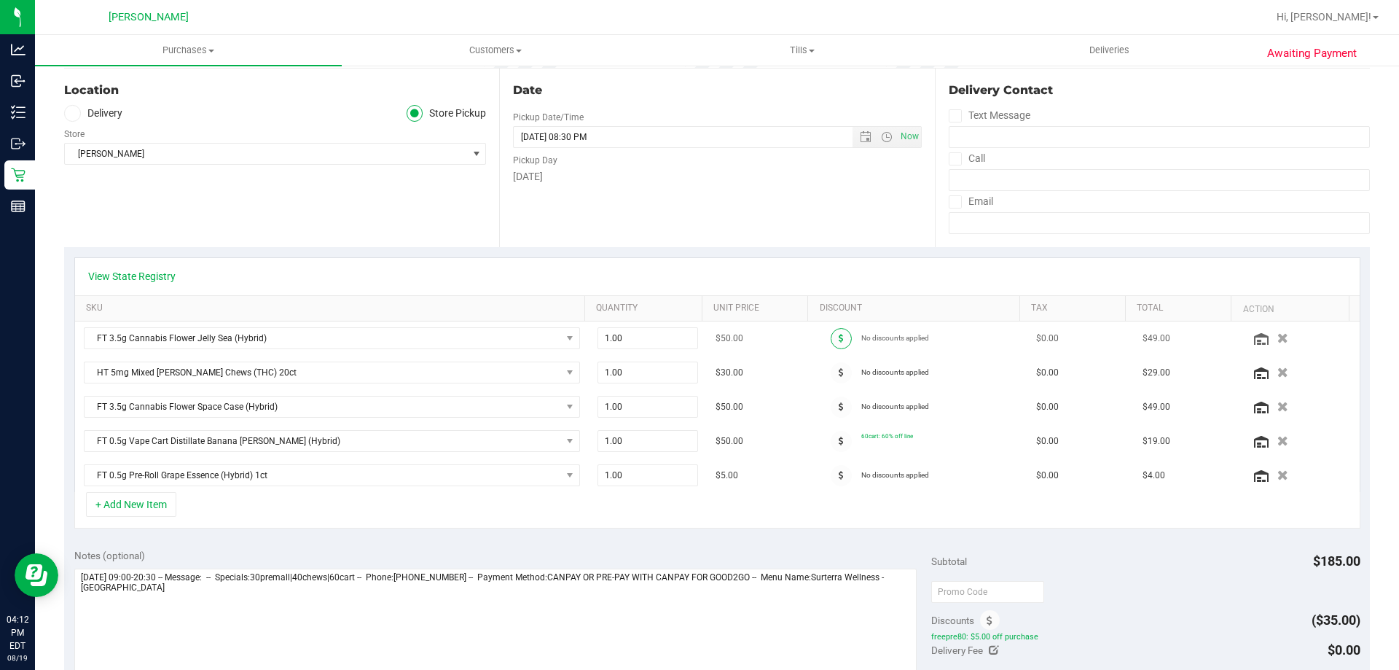
click at [697, 335] on span at bounding box center [841, 338] width 21 height 21
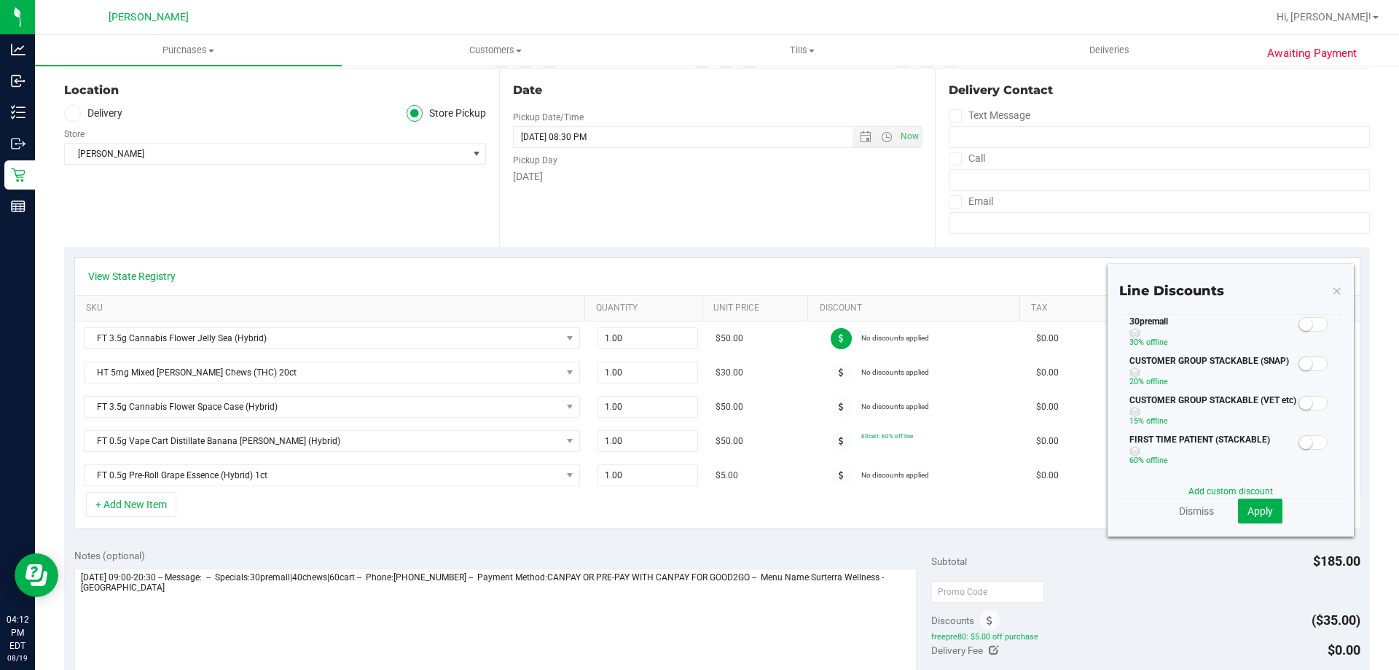
click at [697, 328] on span at bounding box center [1313, 324] width 29 height 15
click at [697, 512] on span "Apply" at bounding box center [1261, 511] width 26 height 12
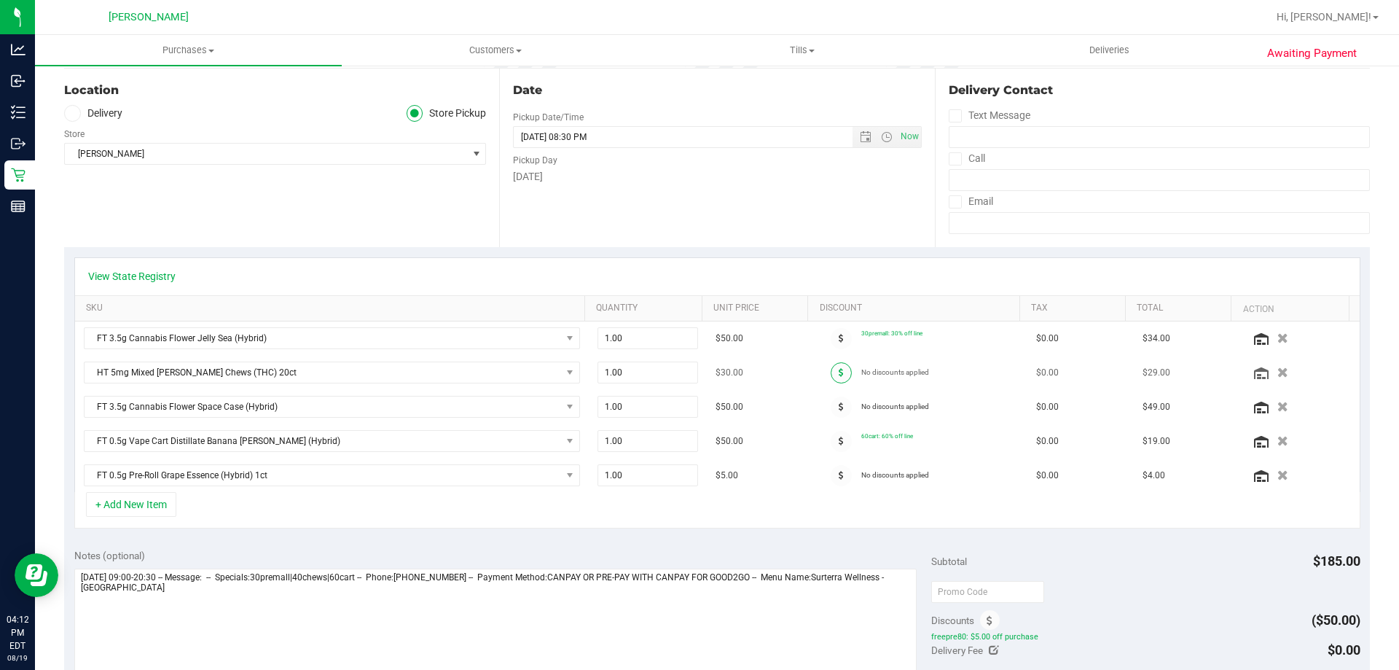
click at [697, 371] on icon at bounding box center [841, 372] width 5 height 9
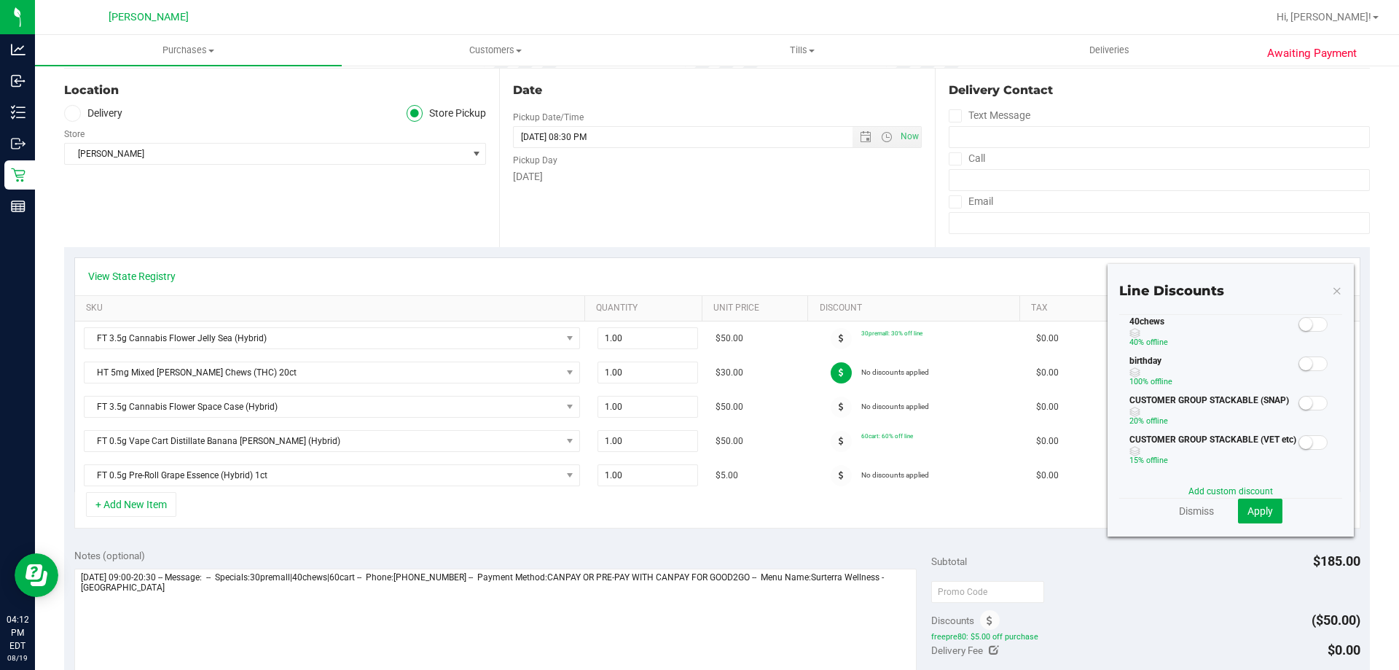
click at [697, 327] on span at bounding box center [1313, 324] width 29 height 15
click at [697, 505] on span "Apply" at bounding box center [1261, 511] width 26 height 12
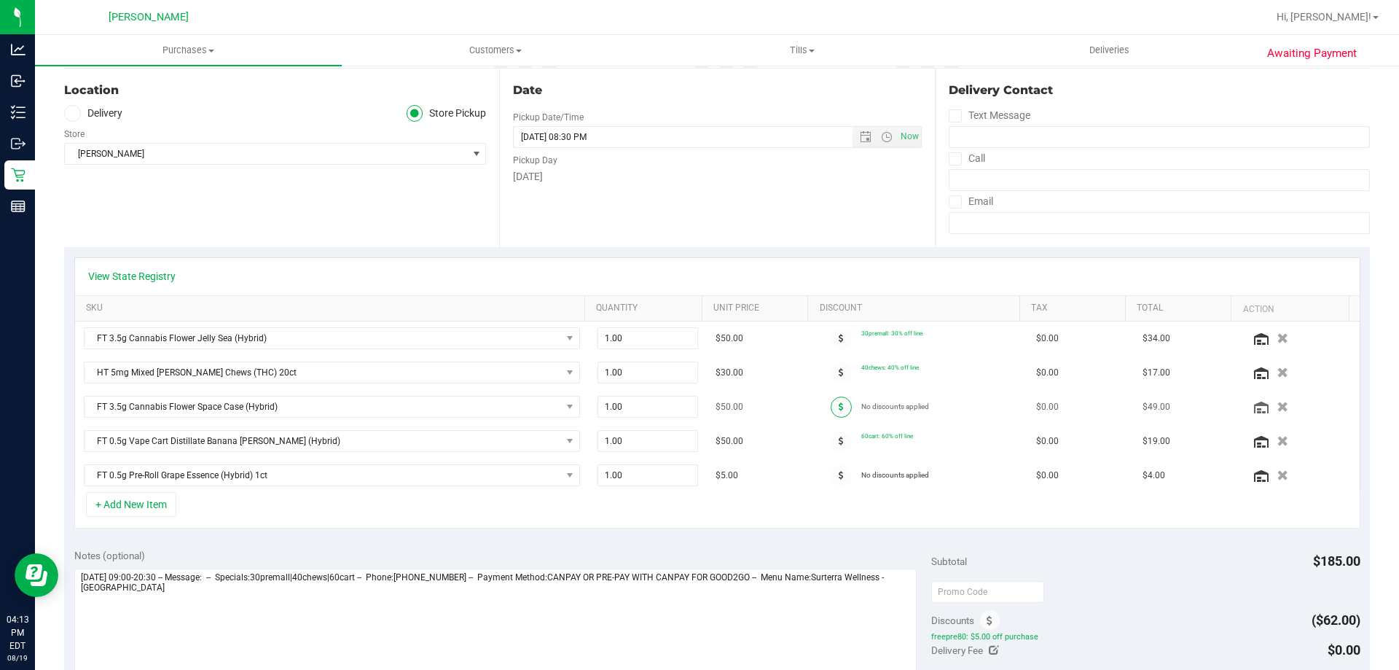
click at [697, 405] on icon at bounding box center [841, 406] width 5 height 9
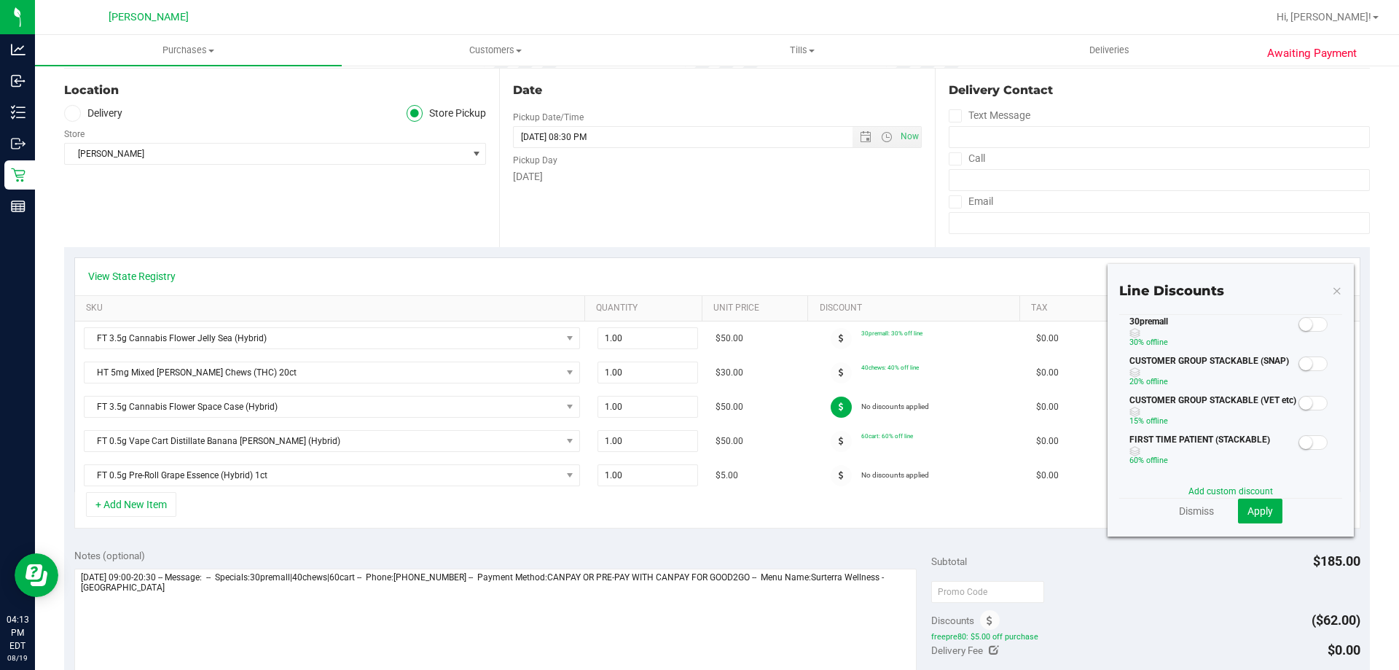
click at [697, 327] on small at bounding box center [1305, 324] width 13 height 13
click at [697, 515] on span "Apply" at bounding box center [1261, 511] width 26 height 12
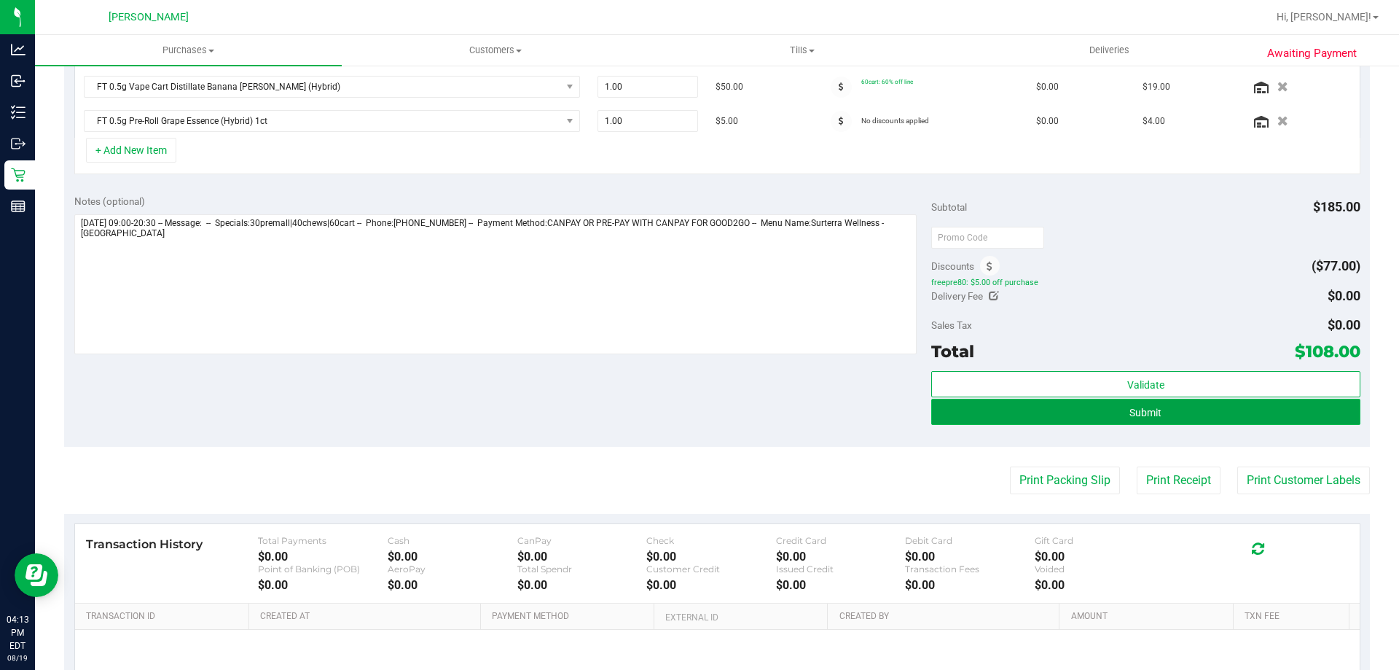
click at [697, 416] on button "Submit" at bounding box center [1145, 412] width 429 height 26
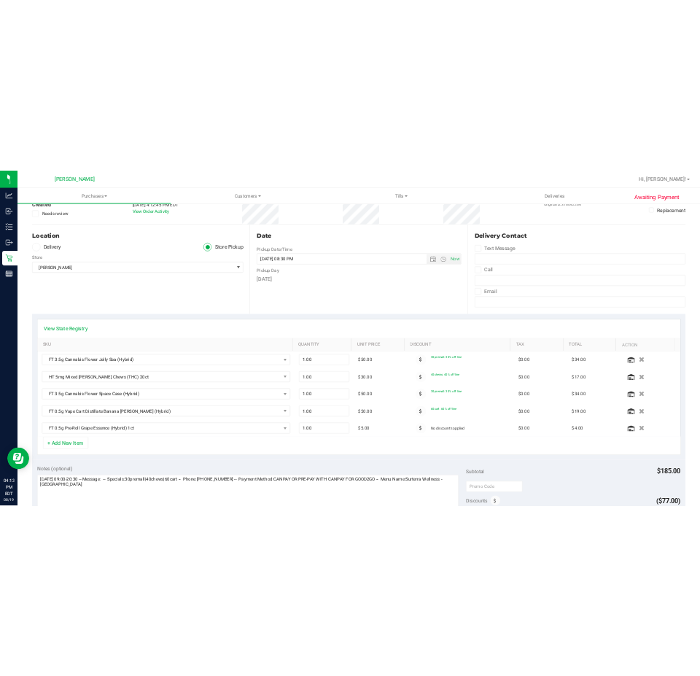
scroll to position [0, 0]
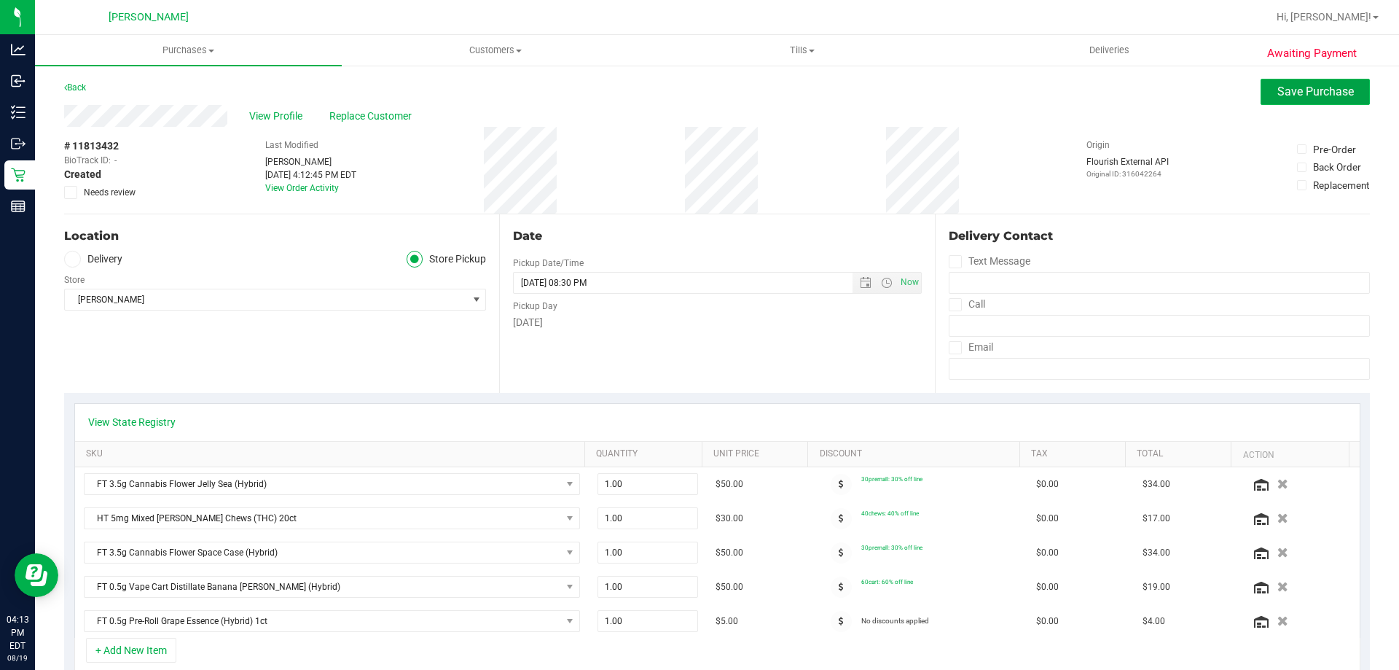
click at [697, 90] on span "Save Purchase" at bounding box center [1316, 92] width 77 height 14
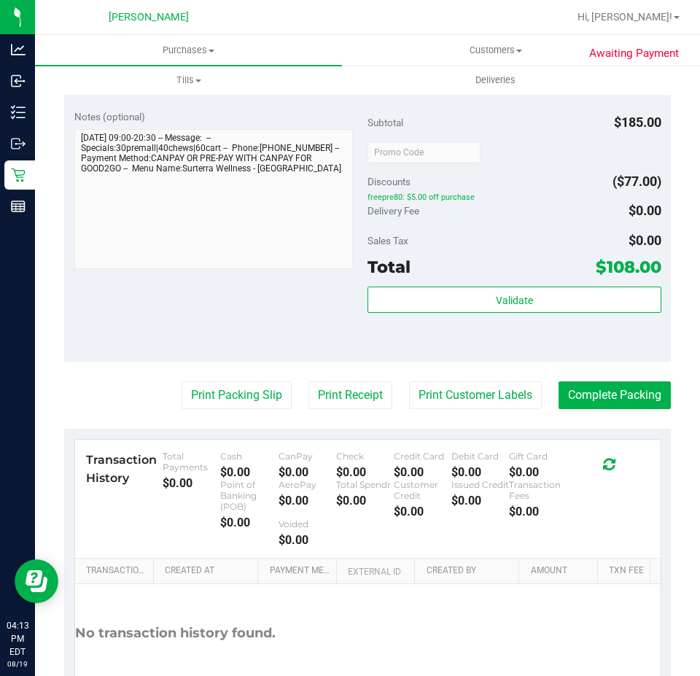
scroll to position [1062, 0]
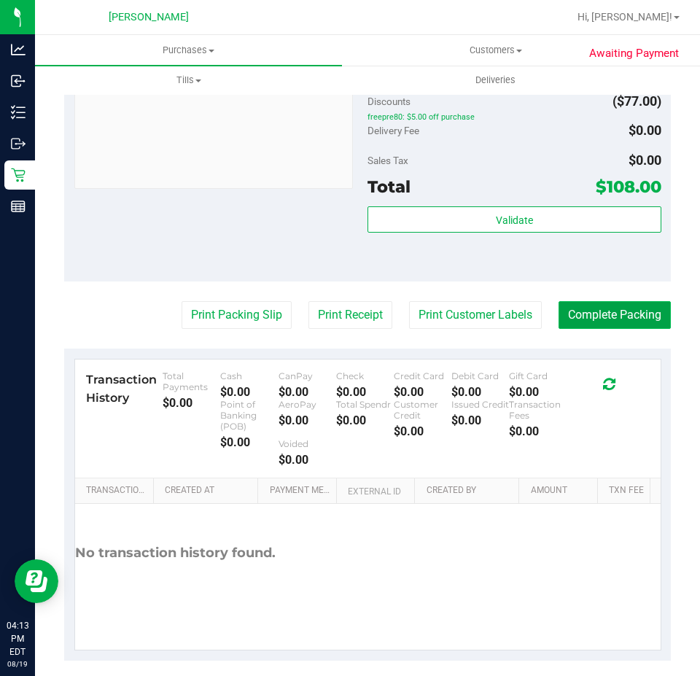
click at [636, 310] on button "Complete Packing" at bounding box center [614, 315] width 112 height 28
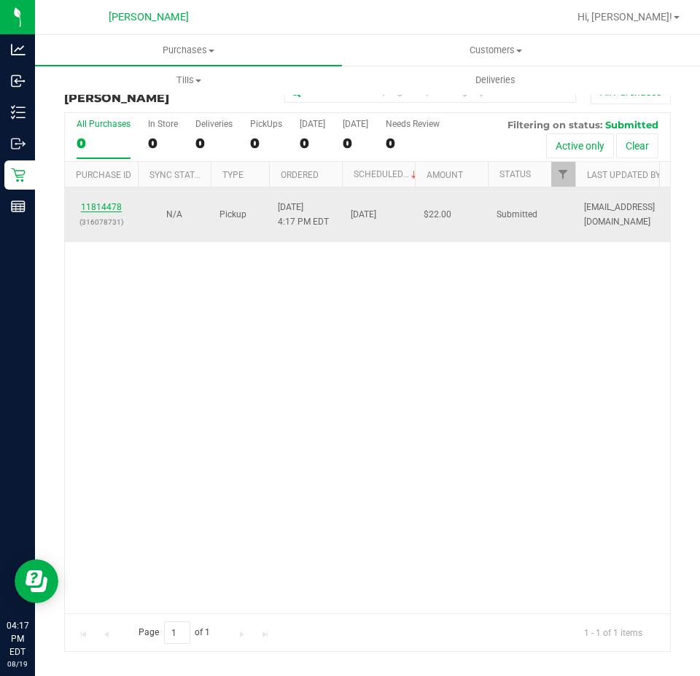
click at [108, 211] on link "11814478" at bounding box center [101, 207] width 41 height 10
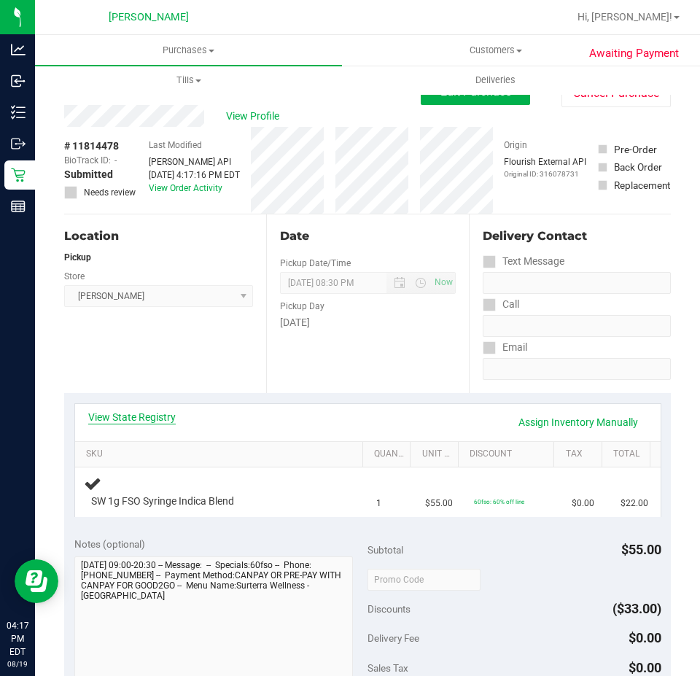
click at [125, 412] on link "View State Registry" at bounding box center [131, 417] width 87 height 15
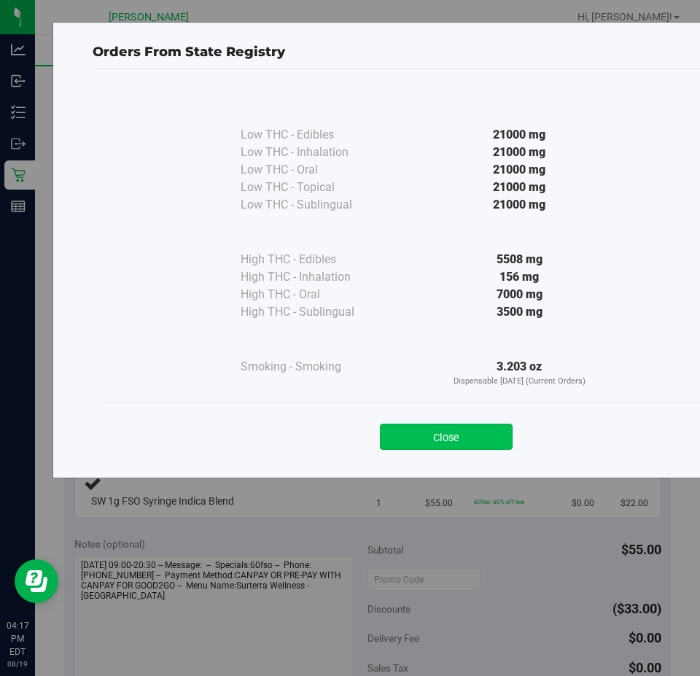
click at [453, 437] on button "Close" at bounding box center [446, 436] width 133 height 26
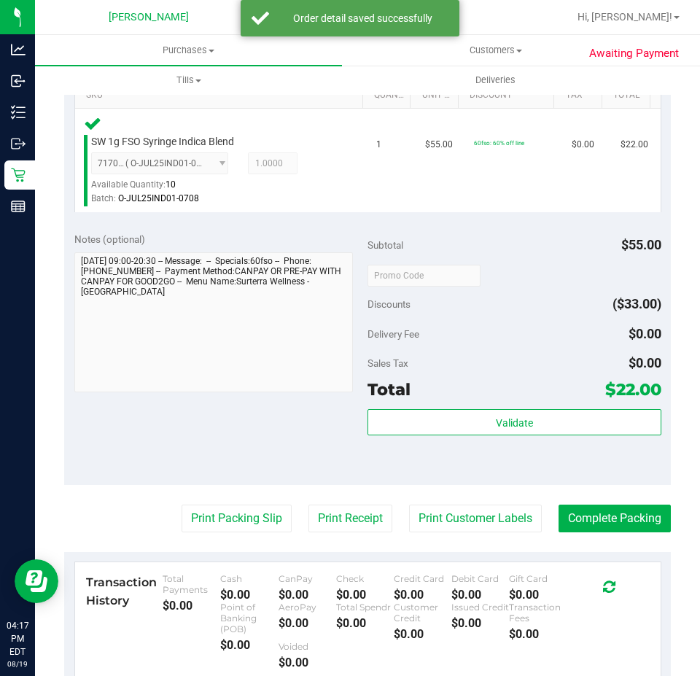
scroll to position [415, 0]
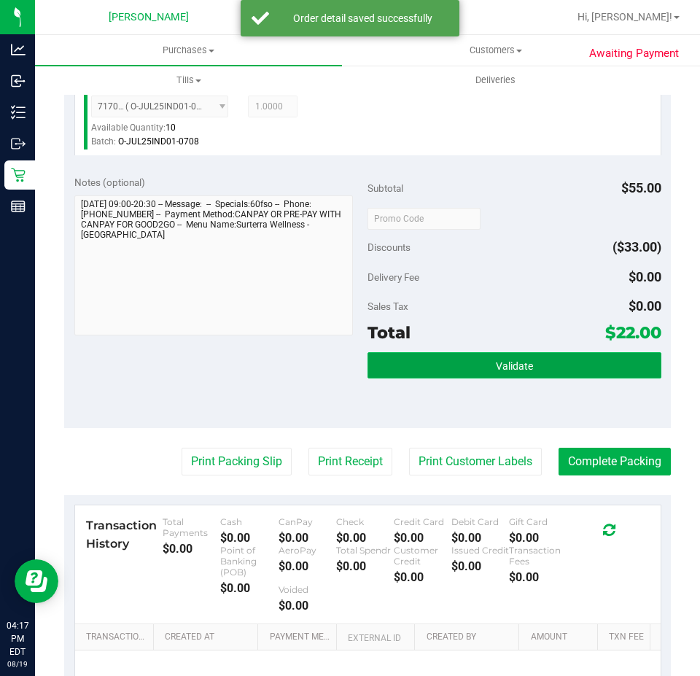
click at [509, 369] on span "Validate" at bounding box center [514, 366] width 37 height 12
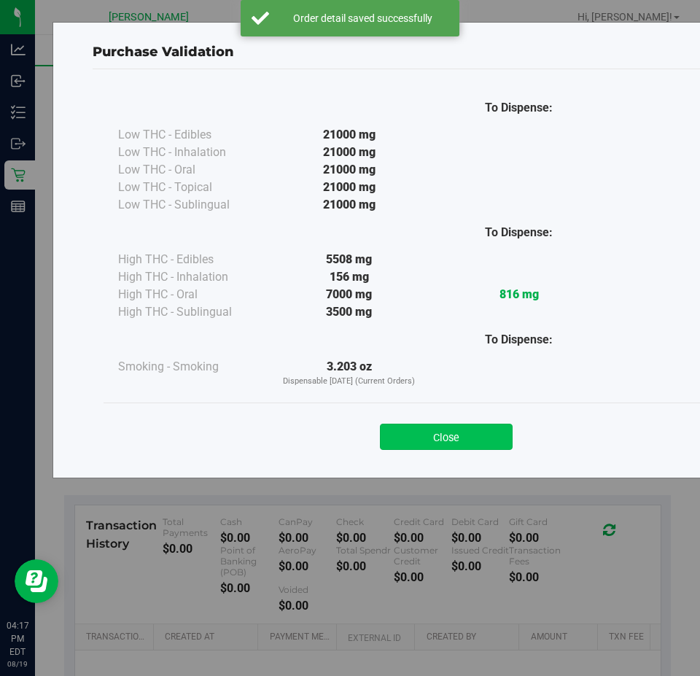
click at [461, 442] on button "Close" at bounding box center [446, 436] width 133 height 26
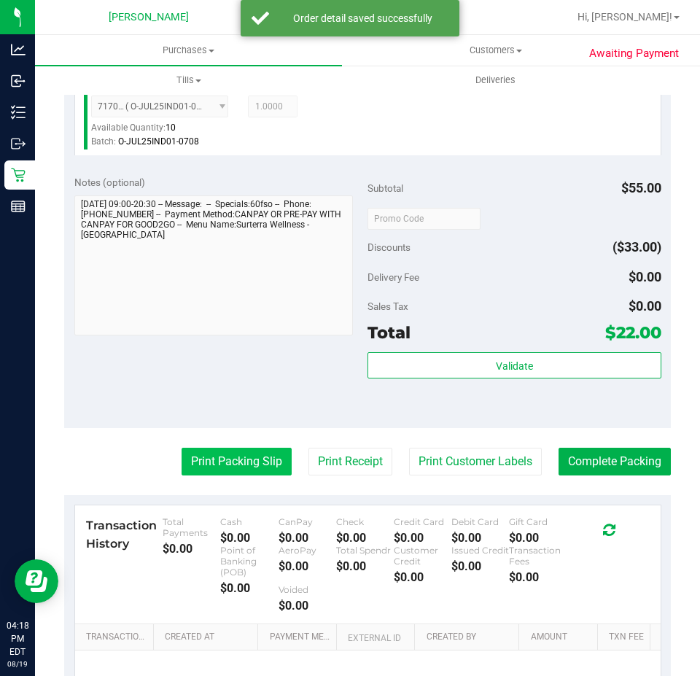
click at [242, 452] on button "Print Packing Slip" at bounding box center [236, 461] width 110 height 28
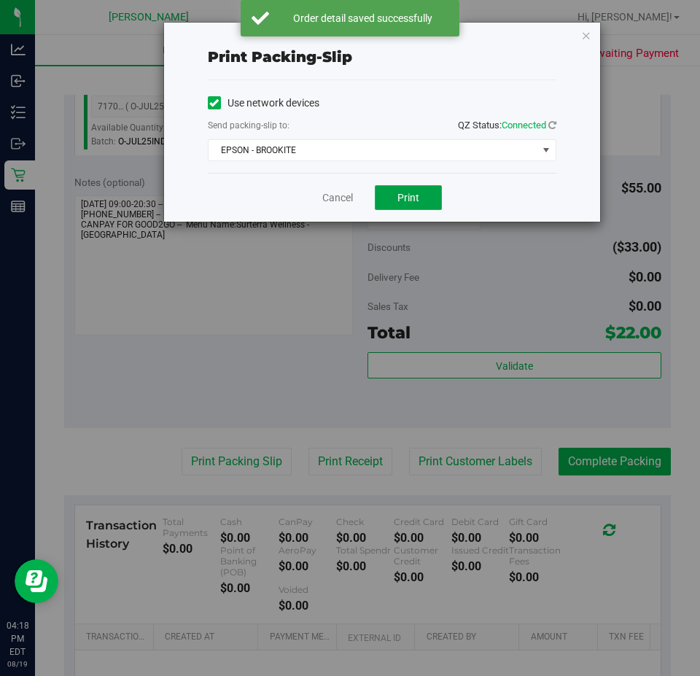
click at [436, 202] on button "Print" at bounding box center [408, 197] width 67 height 25
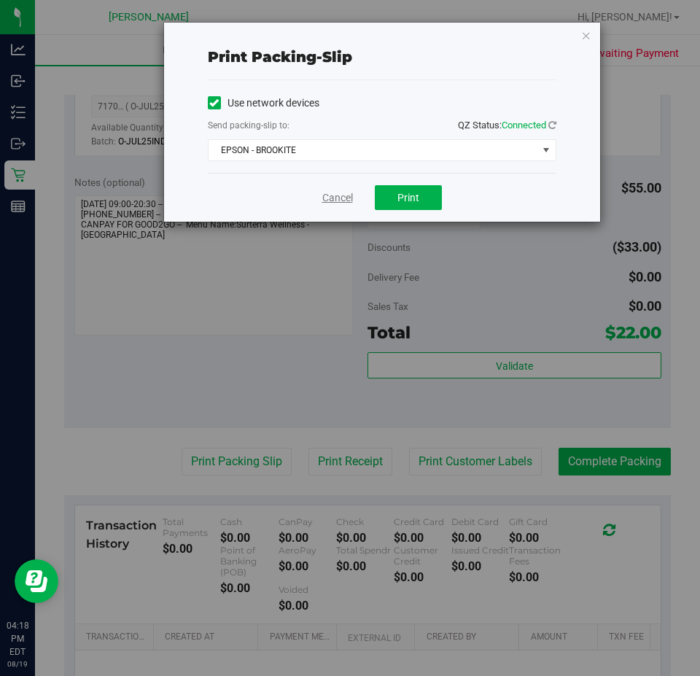
click at [344, 199] on link "Cancel" at bounding box center [337, 197] width 31 height 15
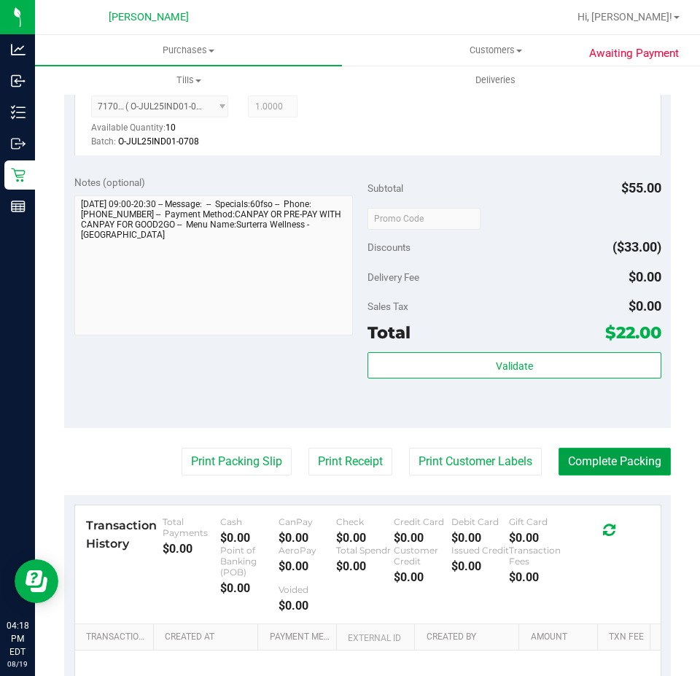
click at [598, 474] on button "Complete Packing" at bounding box center [614, 461] width 112 height 28
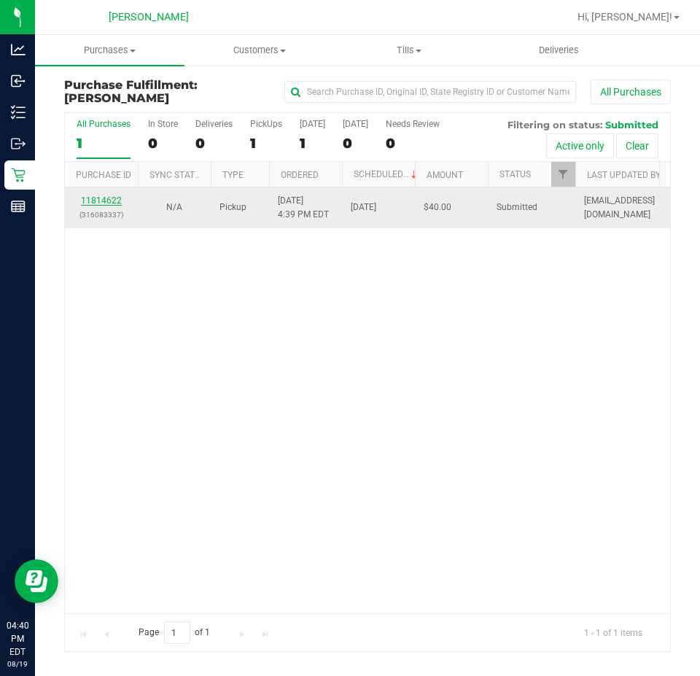
click at [101, 201] on link "11814622" at bounding box center [101, 200] width 41 height 10
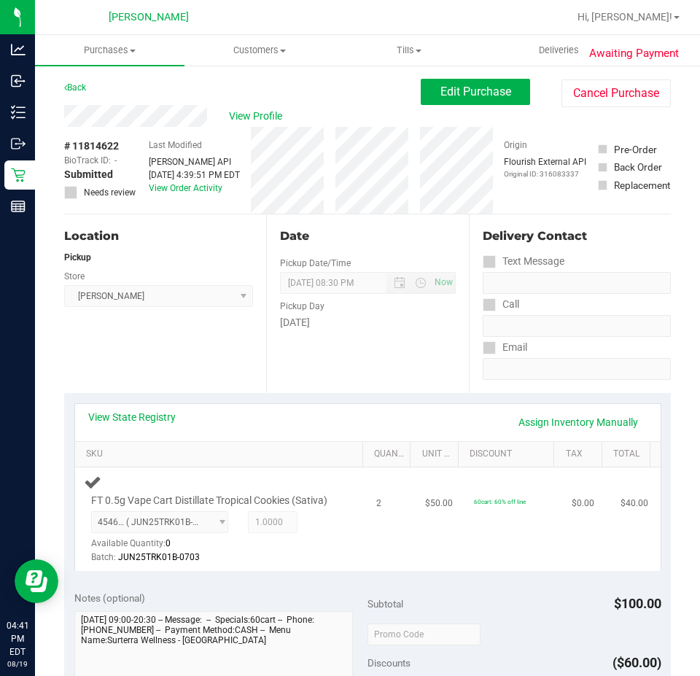
click at [342, 472] on td "FT 0.5g Vape Cart Distillate Tropical Cookies (Sativa) 4546793930010765 ( JUN25…" at bounding box center [221, 518] width 293 height 103
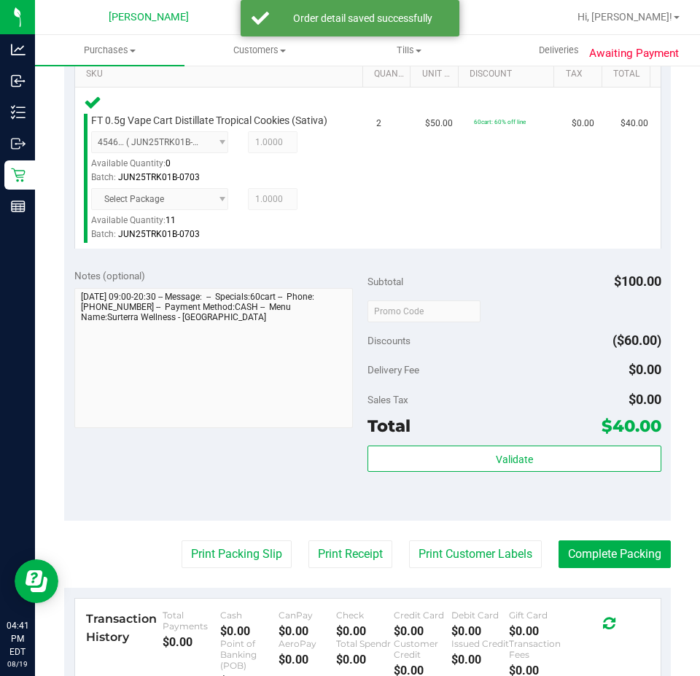
scroll to position [378, 0]
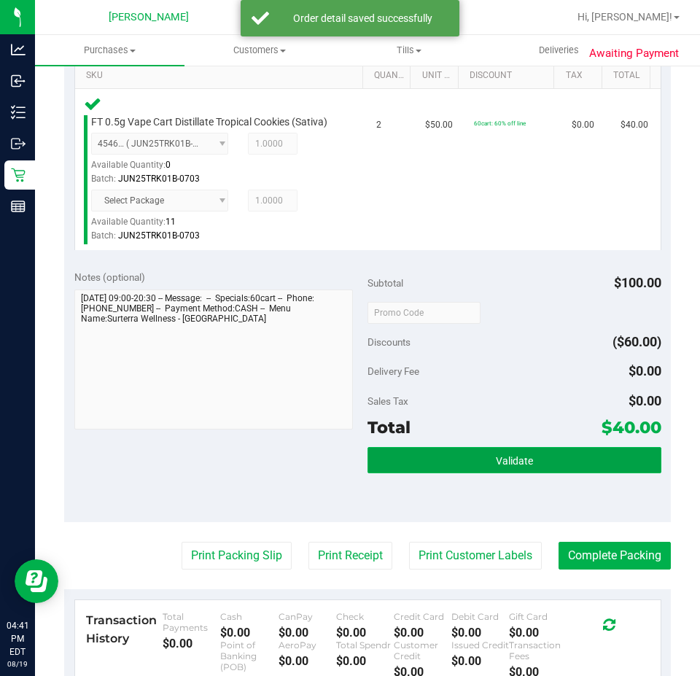
click at [558, 460] on button "Validate" at bounding box center [514, 460] width 294 height 26
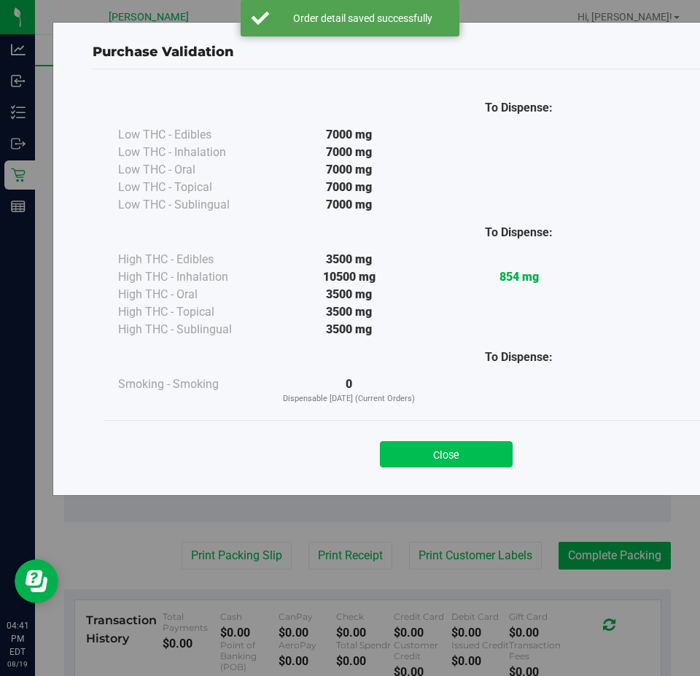
click at [447, 445] on button "Close" at bounding box center [446, 454] width 133 height 26
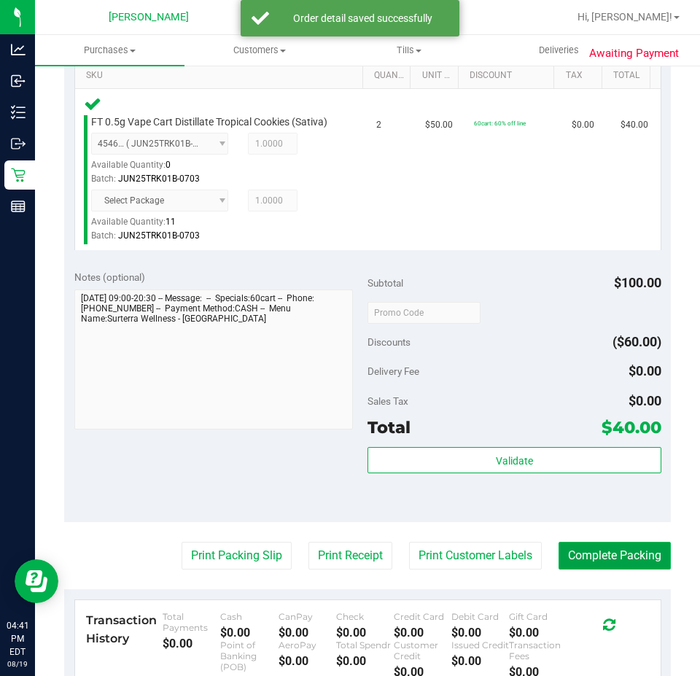
click at [644, 569] on button "Complete Packing" at bounding box center [614, 556] width 112 height 28
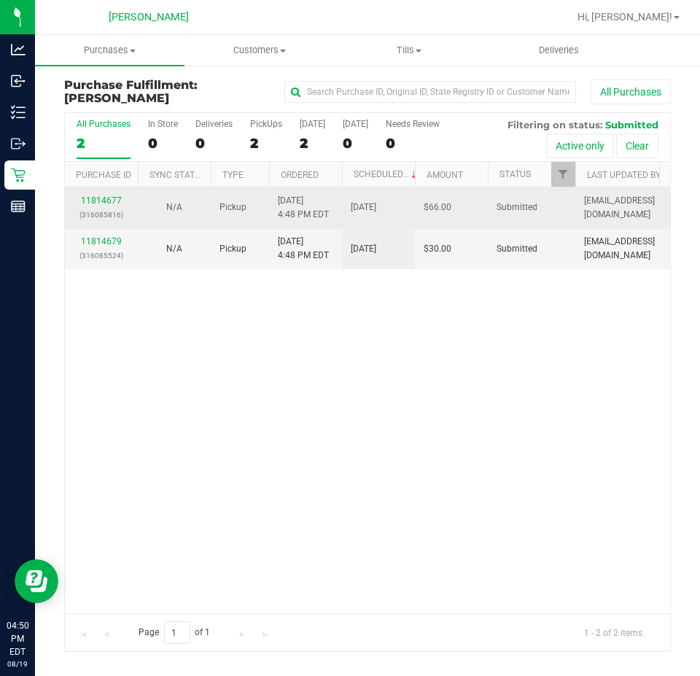
click at [103, 192] on td "11814677 (316085816)" at bounding box center [101, 207] width 73 height 41
click at [95, 199] on link "11814677" at bounding box center [101, 200] width 41 height 10
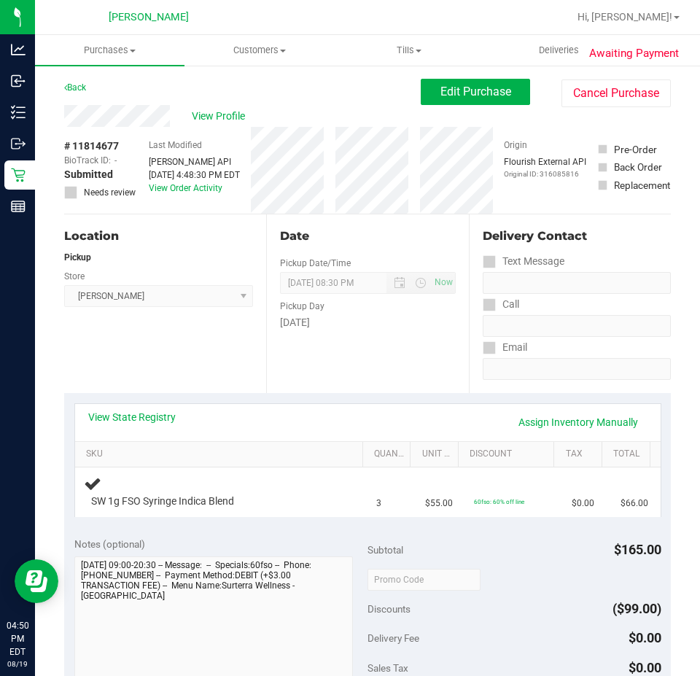
click at [136, 424] on div "View State Registry Assign Inventory Manually" at bounding box center [367, 422] width 559 height 25
click at [160, 412] on link "View State Registry" at bounding box center [131, 417] width 87 height 15
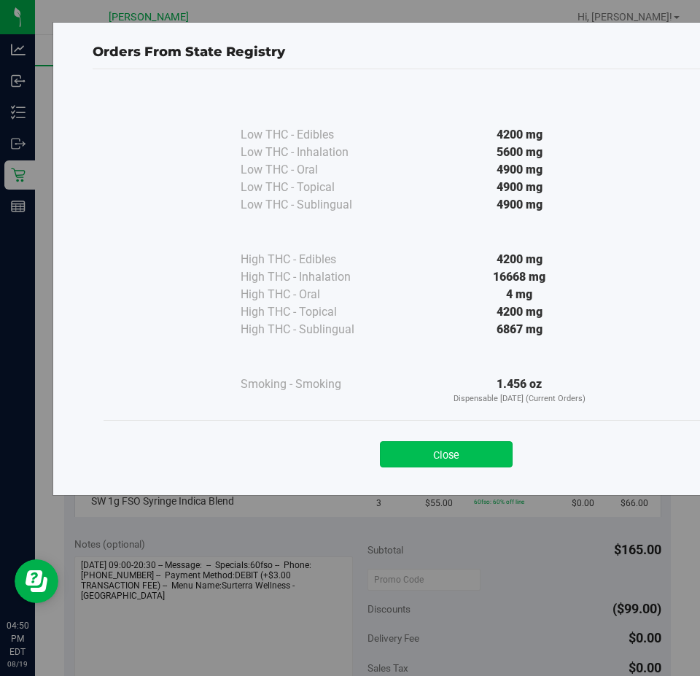
click at [501, 455] on button "Close" at bounding box center [446, 454] width 133 height 26
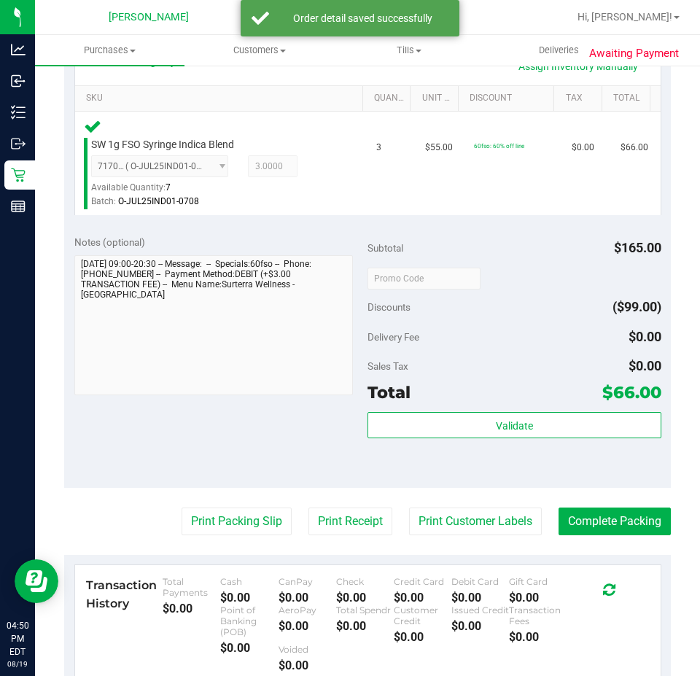
scroll to position [355, 0]
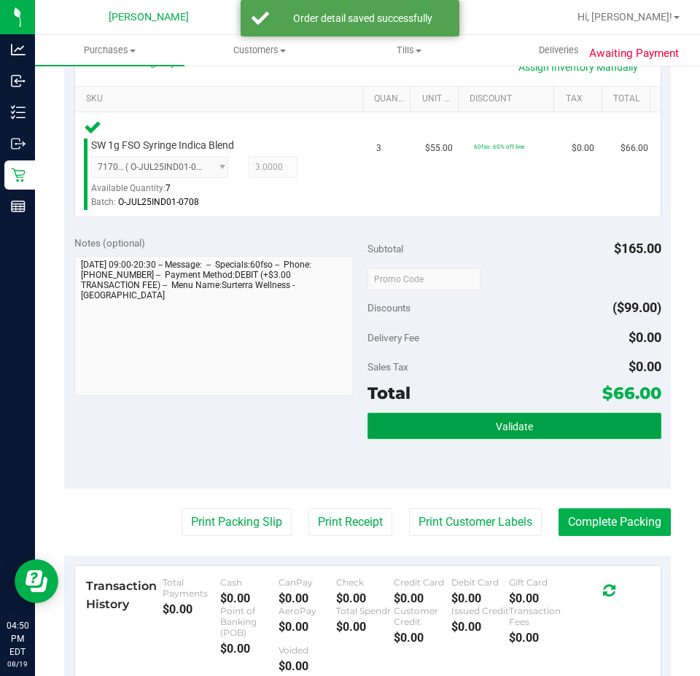
click at [490, 439] on button "Validate" at bounding box center [514, 426] width 294 height 26
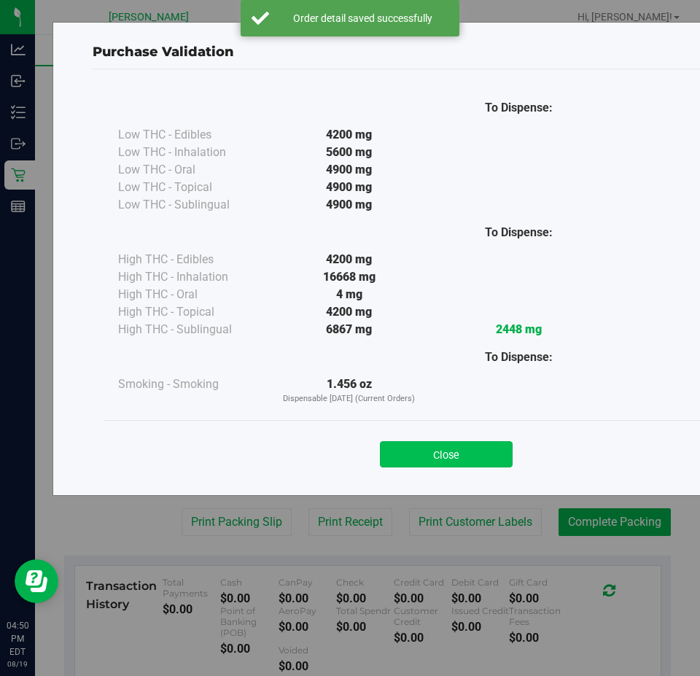
click at [449, 447] on button "Close" at bounding box center [446, 454] width 133 height 26
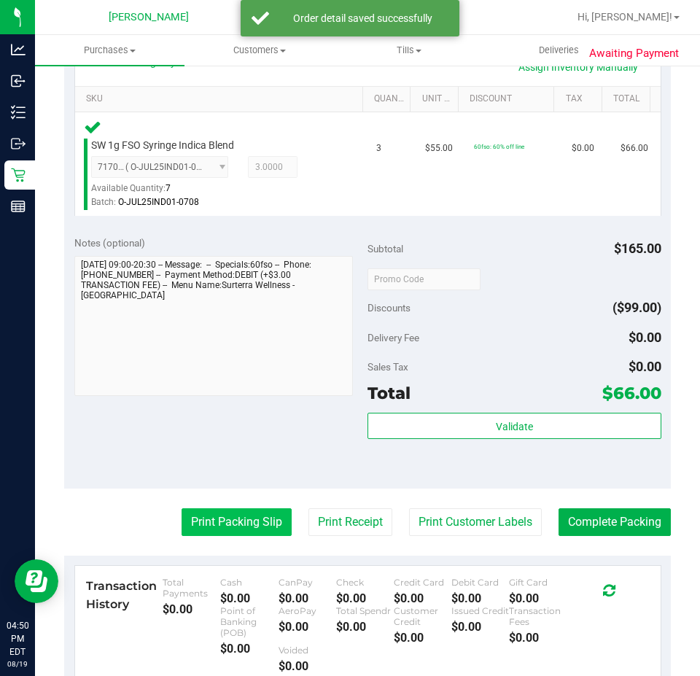
click at [224, 512] on button "Print Packing Slip" at bounding box center [236, 522] width 110 height 28
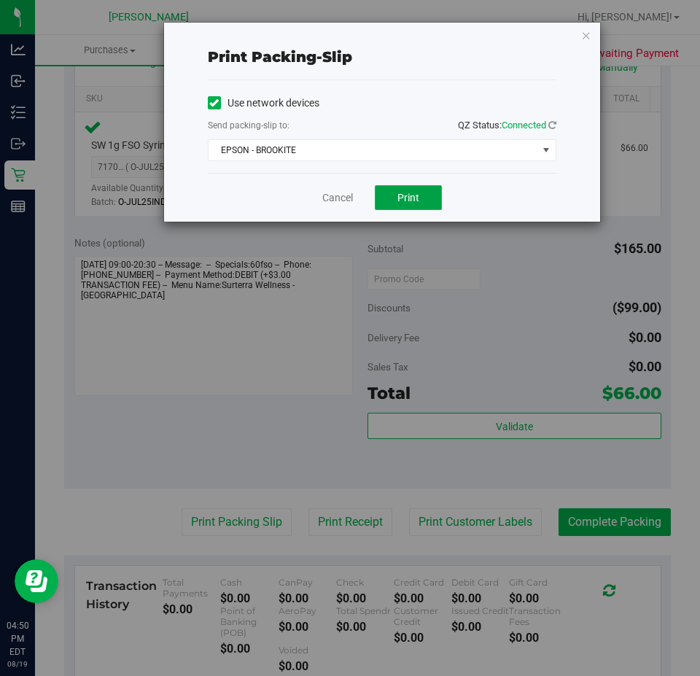
click at [410, 208] on button "Print" at bounding box center [408, 197] width 67 height 25
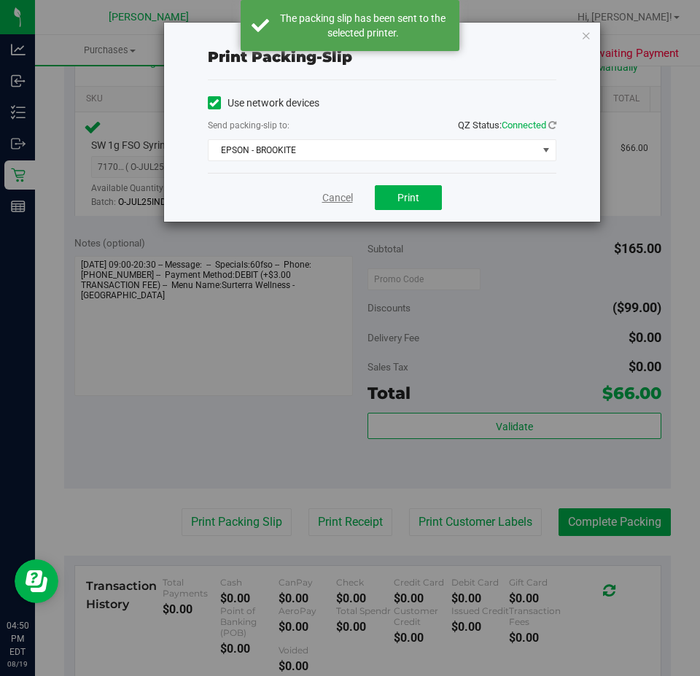
click at [332, 203] on link "Cancel" at bounding box center [337, 197] width 31 height 15
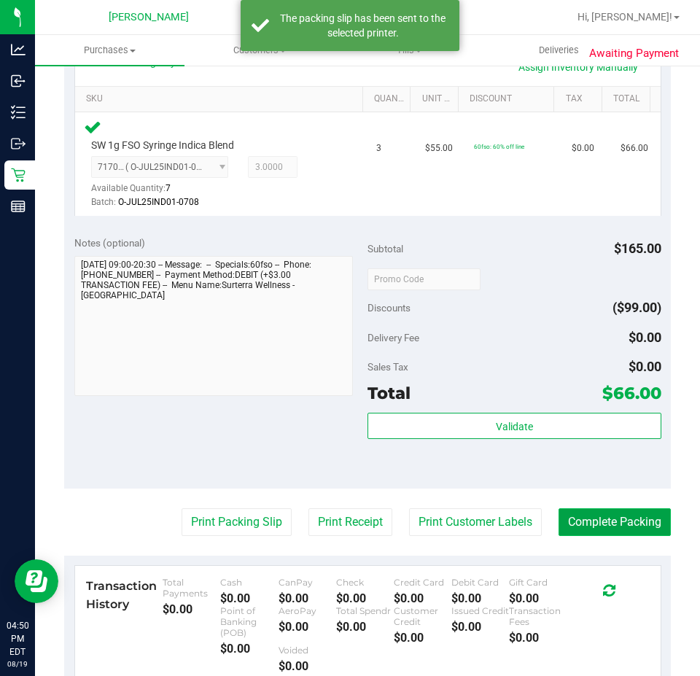
click at [594, 523] on button "Complete Packing" at bounding box center [614, 522] width 112 height 28
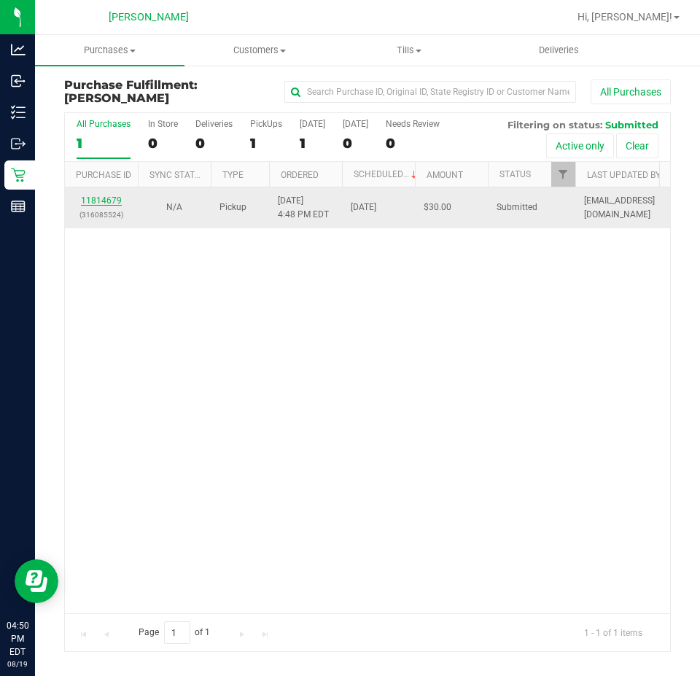
click at [108, 200] on link "11814679" at bounding box center [101, 200] width 41 height 10
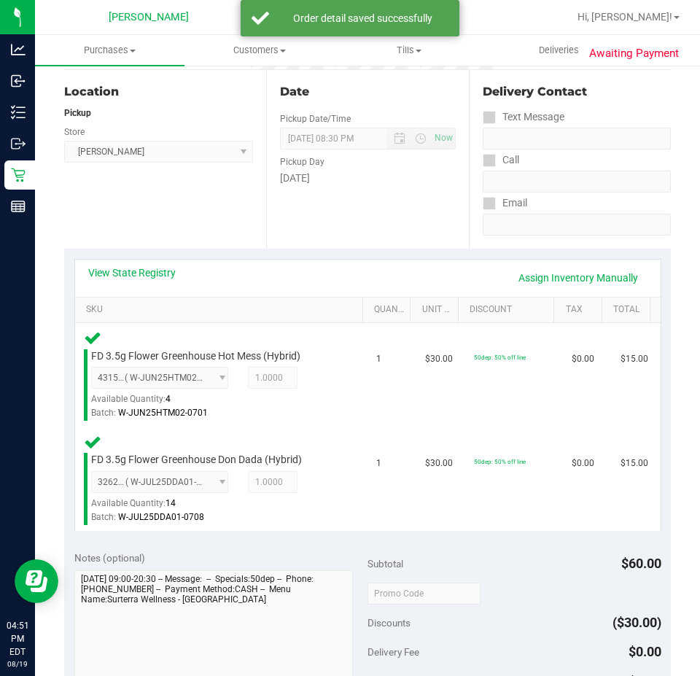
scroll to position [391, 0]
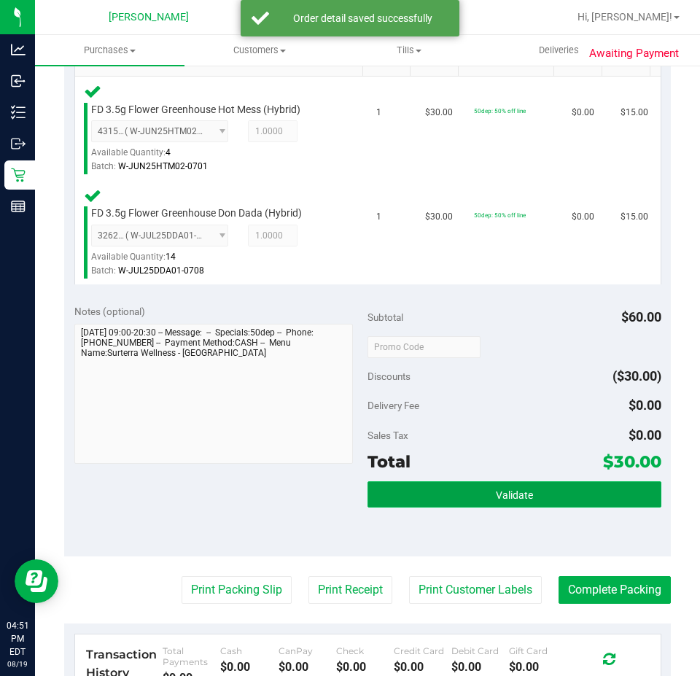
click at [497, 493] on span "Validate" at bounding box center [514, 495] width 37 height 12
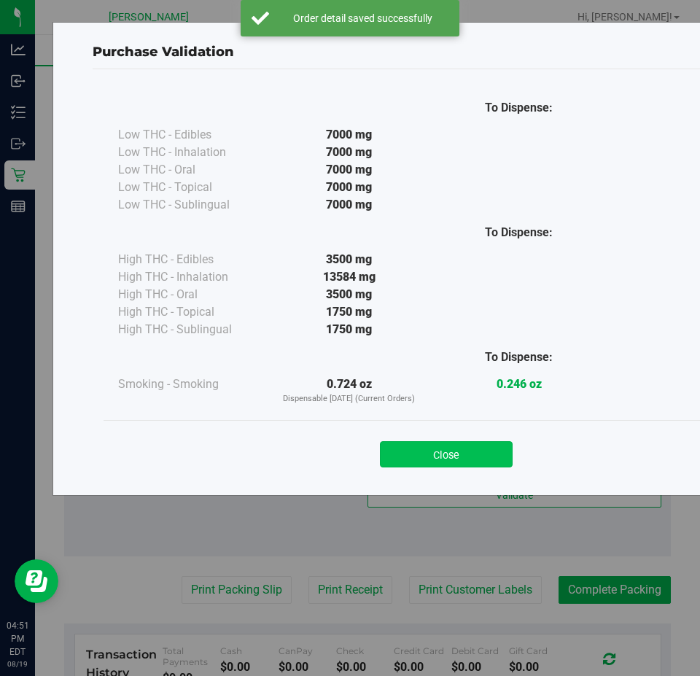
click at [464, 459] on button "Close" at bounding box center [446, 454] width 133 height 26
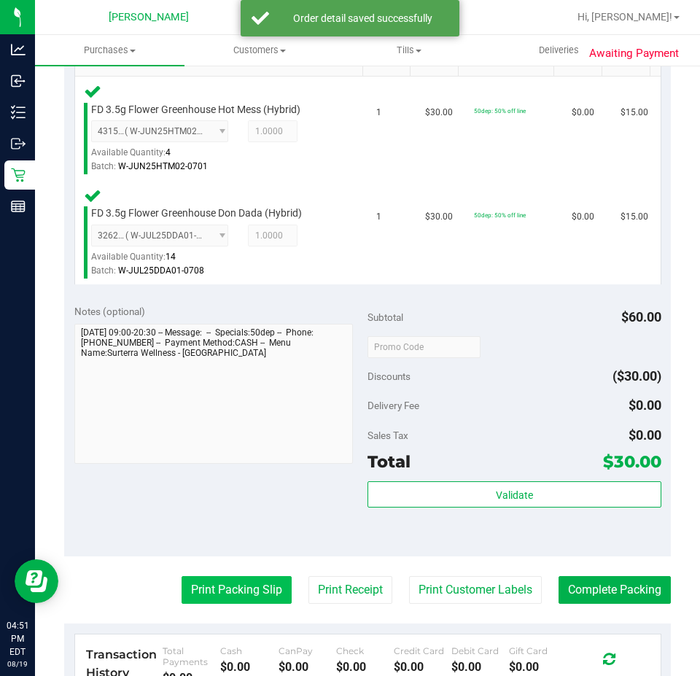
click at [205, 598] on button "Print Packing Slip" at bounding box center [236, 590] width 110 height 28
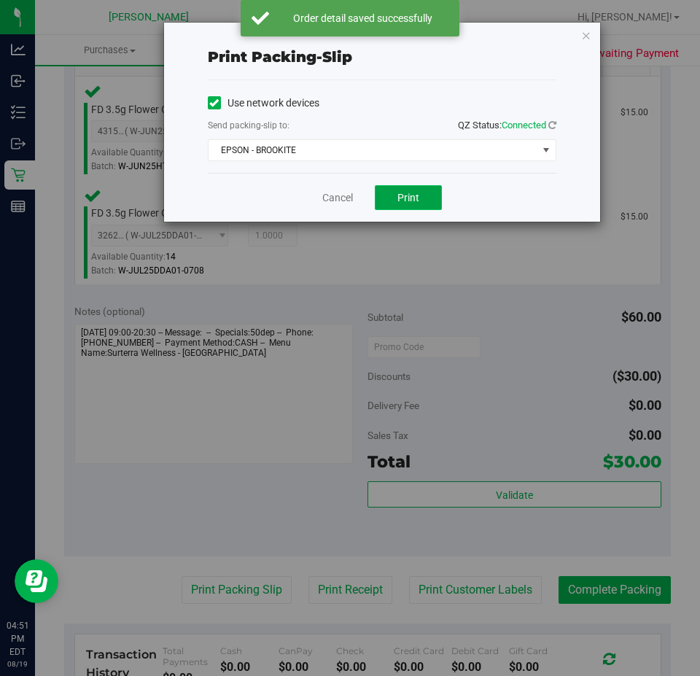
click at [424, 196] on button "Print" at bounding box center [408, 197] width 67 height 25
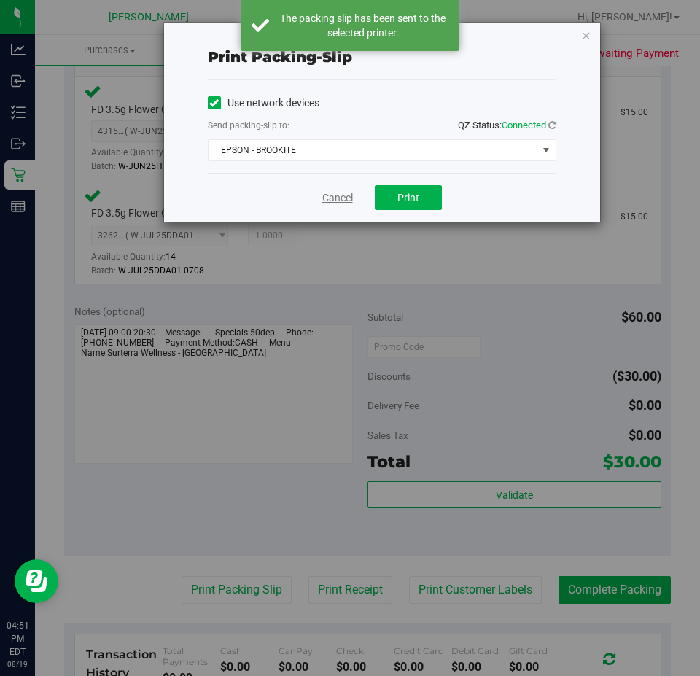
click at [337, 195] on link "Cancel" at bounding box center [337, 197] width 31 height 15
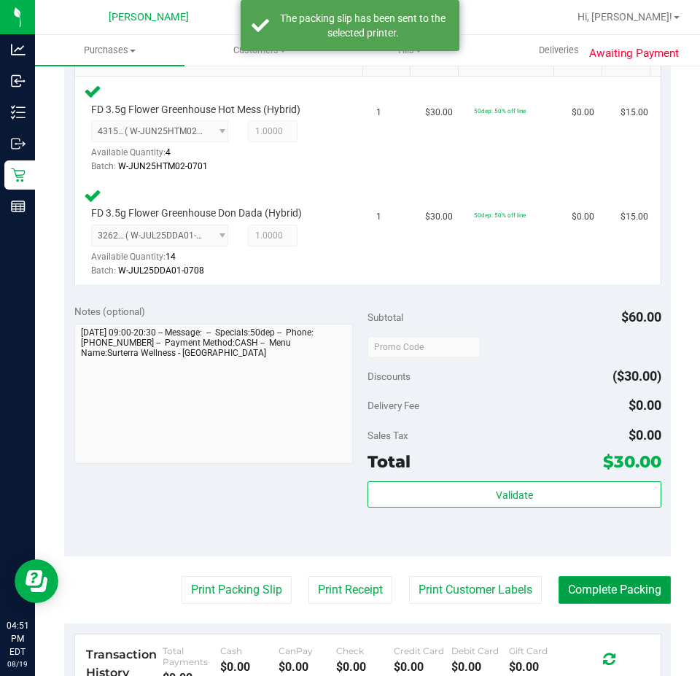
click at [609, 582] on button "Complete Packing" at bounding box center [614, 590] width 112 height 28
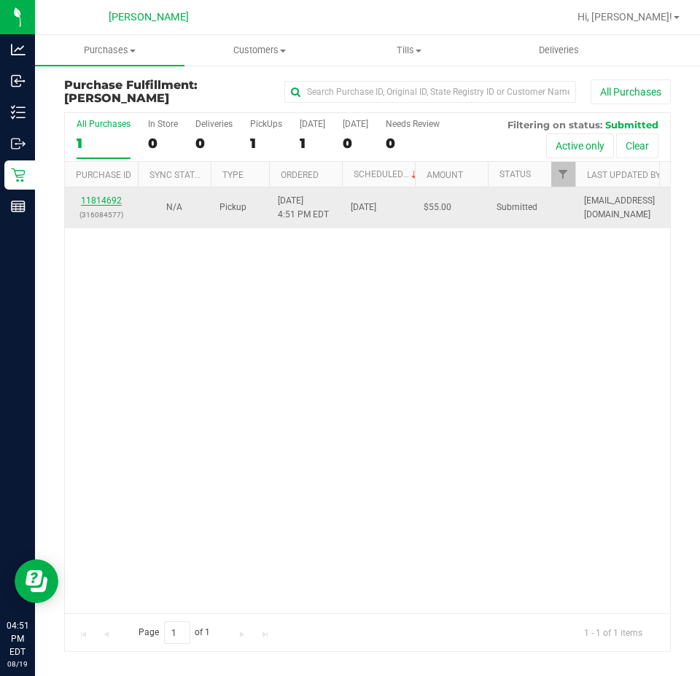
click at [103, 200] on link "11814692" at bounding box center [101, 200] width 41 height 10
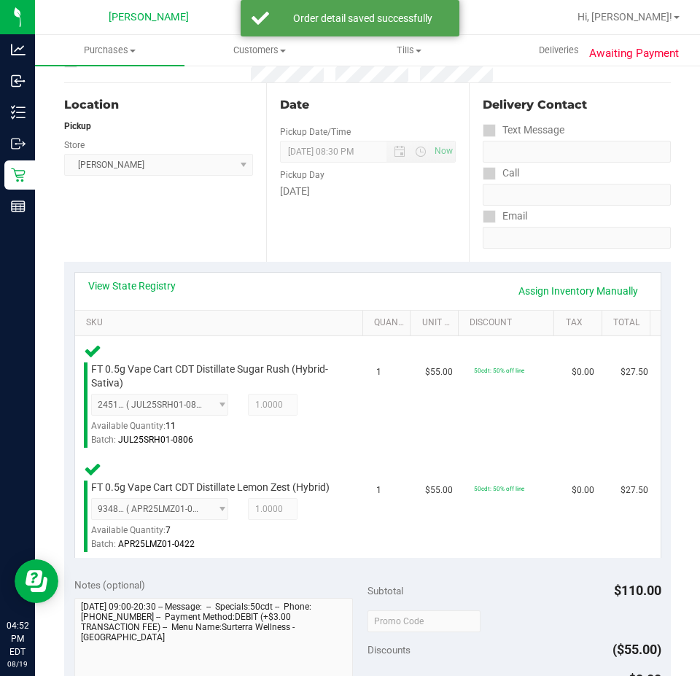
scroll to position [306, 0]
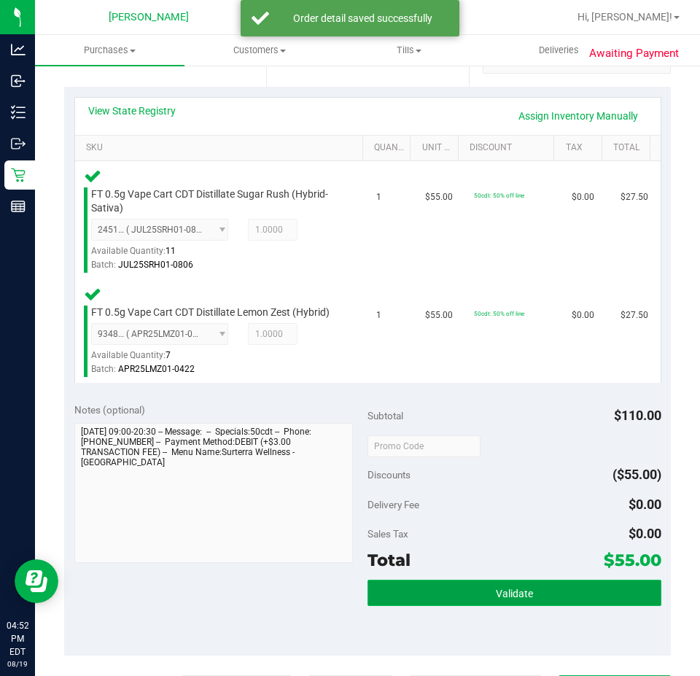
click at [499, 606] on button "Validate" at bounding box center [514, 592] width 294 height 26
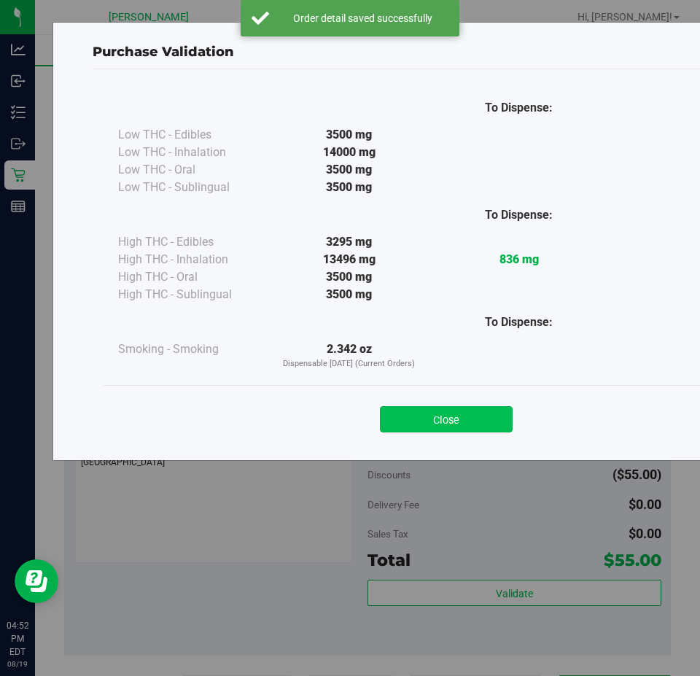
click at [434, 426] on button "Close" at bounding box center [446, 419] width 133 height 26
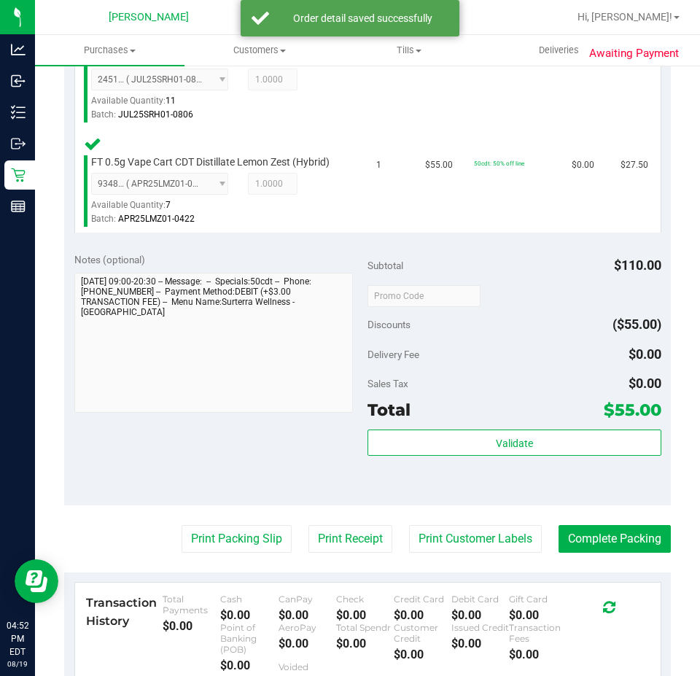
scroll to position [530, 0]
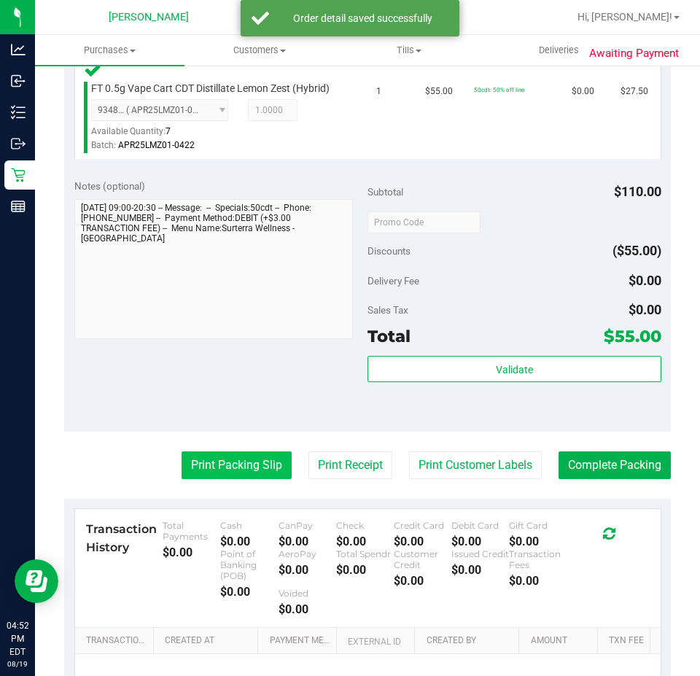
click at [252, 473] on button "Print Packing Slip" at bounding box center [236, 465] width 110 height 28
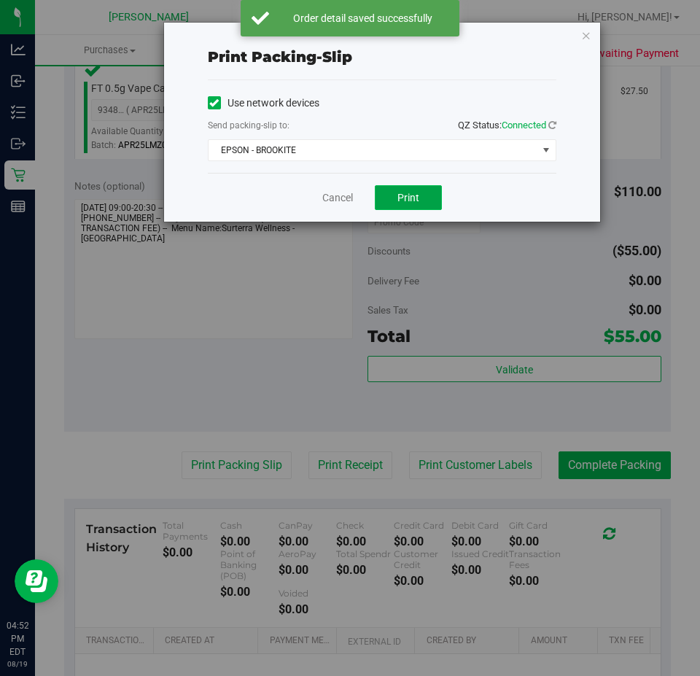
click at [413, 200] on span "Print" at bounding box center [408, 198] width 22 height 12
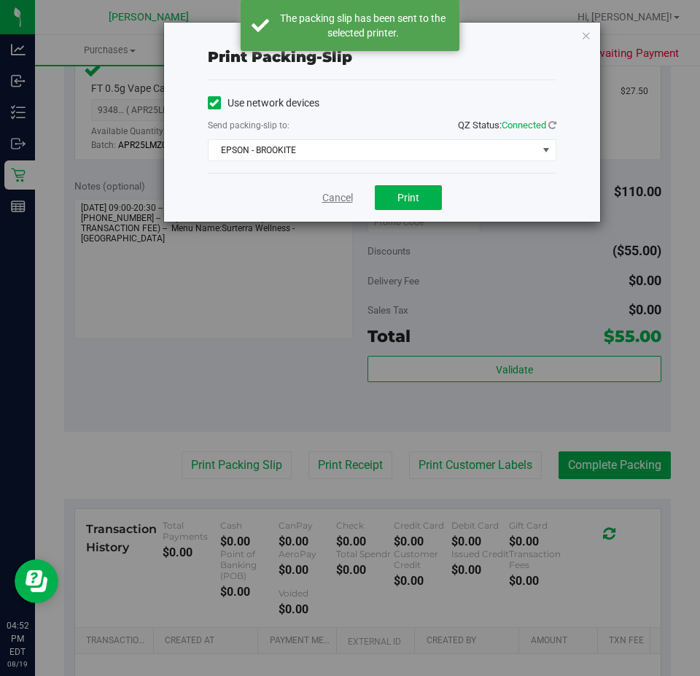
click at [331, 198] on link "Cancel" at bounding box center [337, 197] width 31 height 15
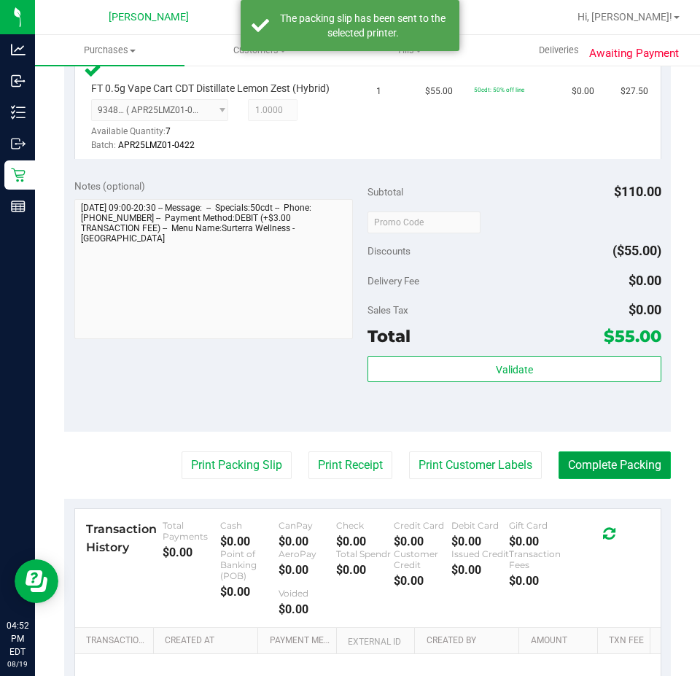
click at [611, 479] on button "Complete Packing" at bounding box center [614, 465] width 112 height 28
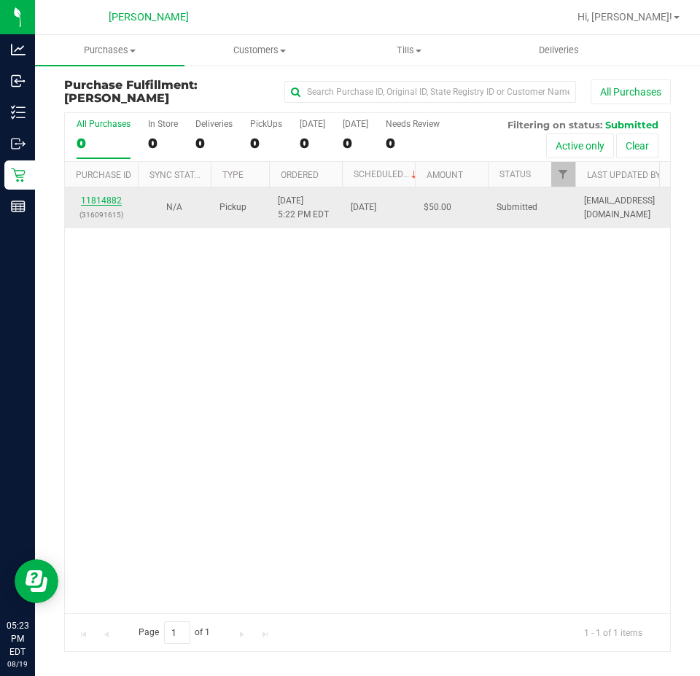
click at [105, 202] on link "11814882" at bounding box center [101, 200] width 41 height 10
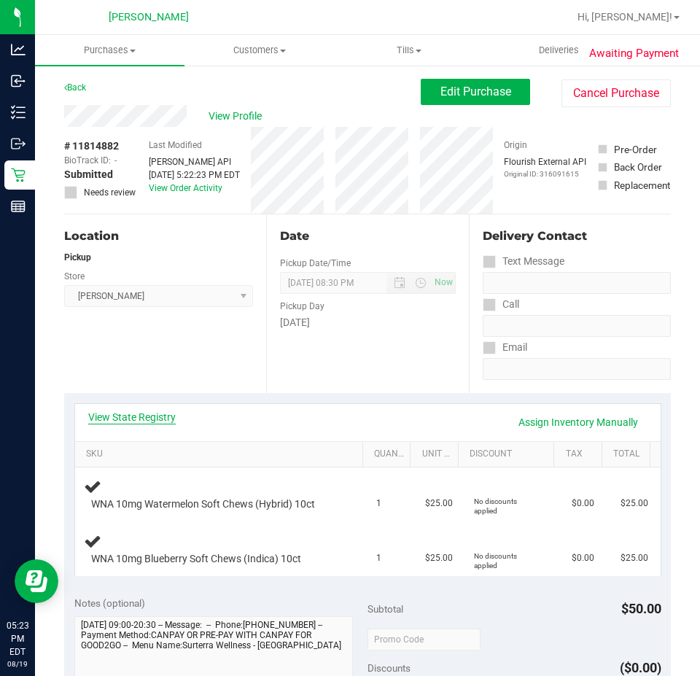
click at [147, 420] on link "View State Registry" at bounding box center [131, 417] width 87 height 15
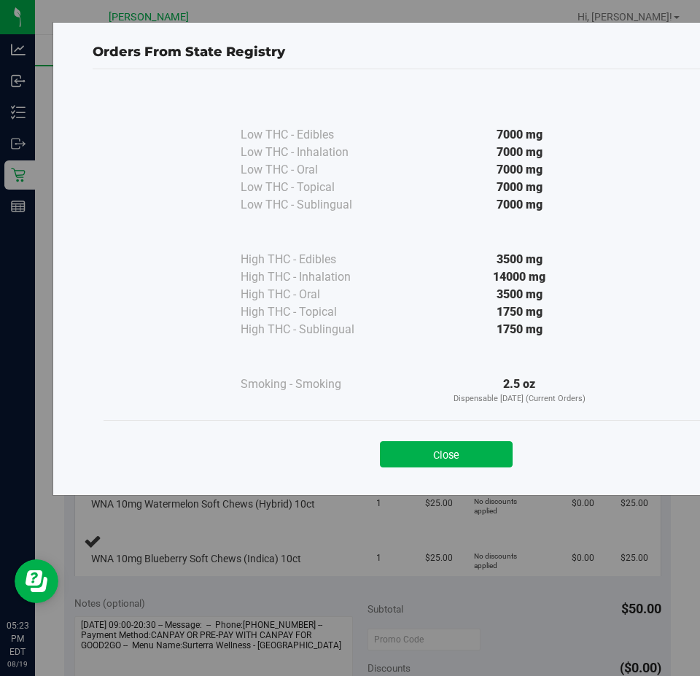
click at [445, 429] on div "Close" at bounding box center [445, 449] width 685 height 59
click at [454, 443] on button "Close" at bounding box center [446, 454] width 133 height 26
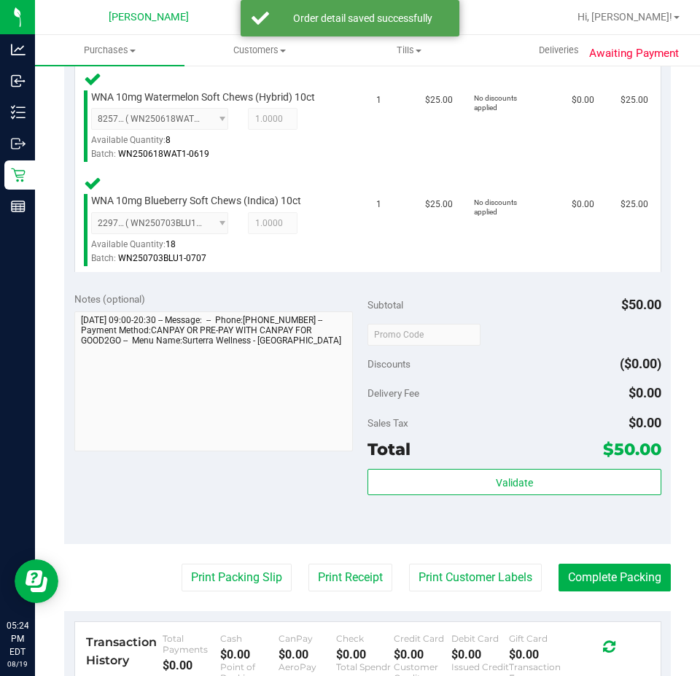
scroll to position [415, 0]
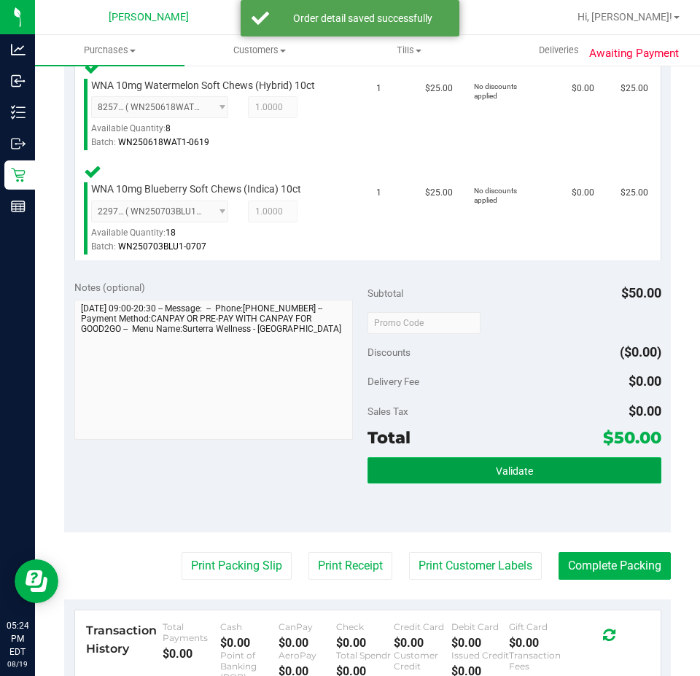
click at [542, 469] on button "Validate" at bounding box center [514, 470] width 294 height 26
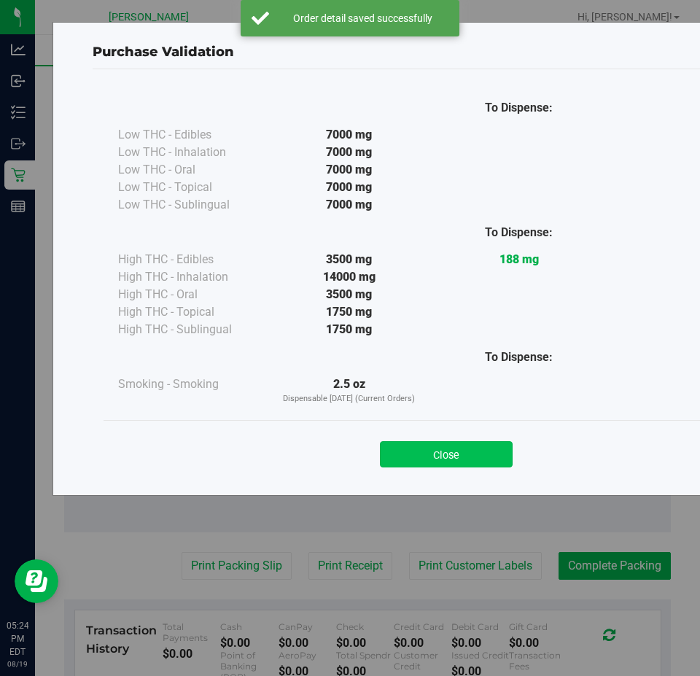
click at [466, 457] on button "Close" at bounding box center [446, 454] width 133 height 26
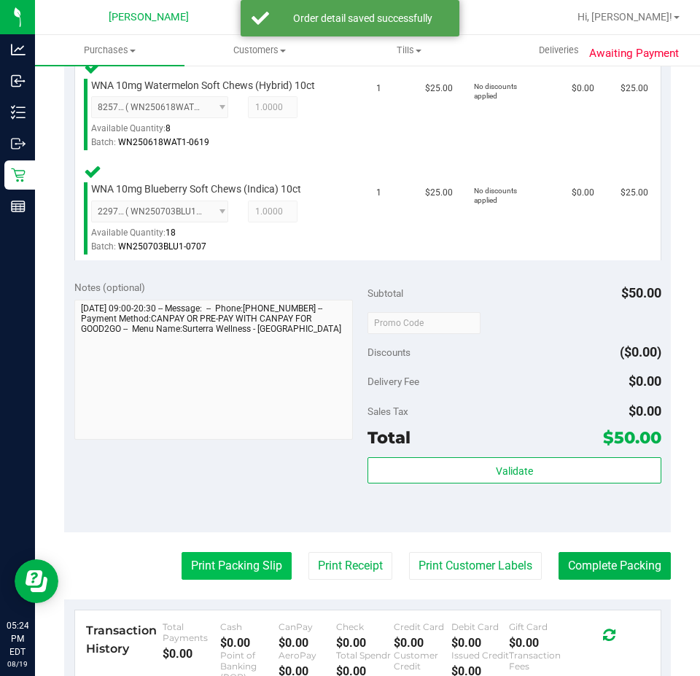
click at [237, 566] on button "Print Packing Slip" at bounding box center [236, 566] width 110 height 28
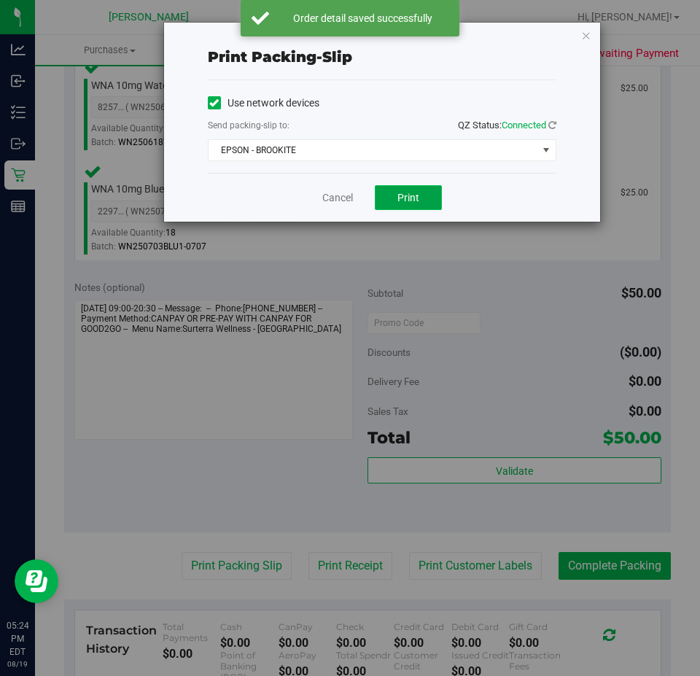
click at [411, 189] on button "Print" at bounding box center [408, 197] width 67 height 25
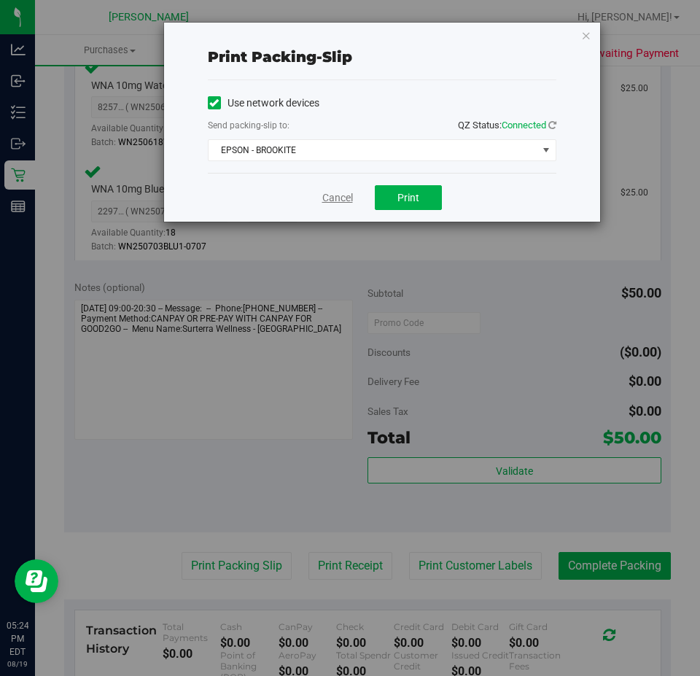
click at [330, 202] on link "Cancel" at bounding box center [337, 197] width 31 height 15
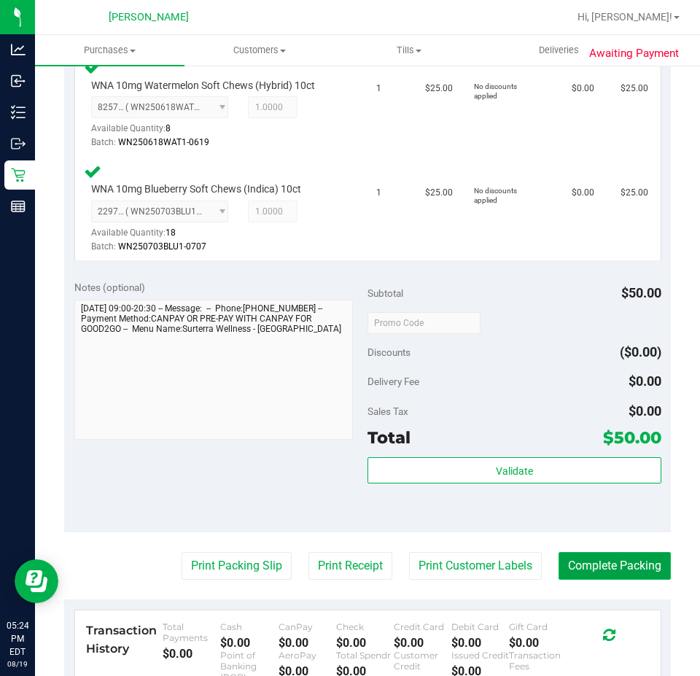
click at [609, 560] on button "Complete Packing" at bounding box center [614, 566] width 112 height 28
